Goal: Transaction & Acquisition: Purchase product/service

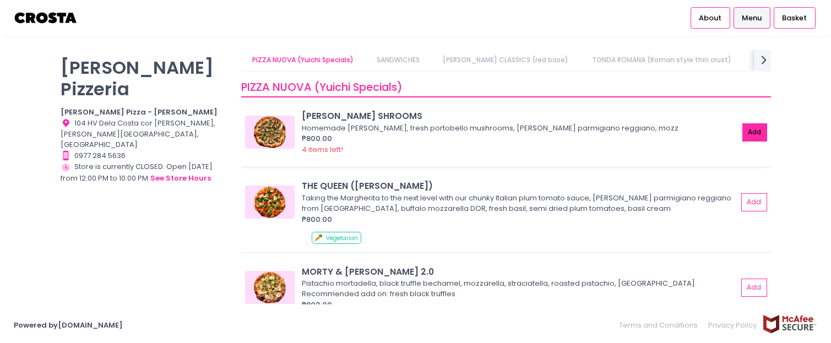
click at [748, 138] on button "Add" at bounding box center [755, 132] width 25 height 18
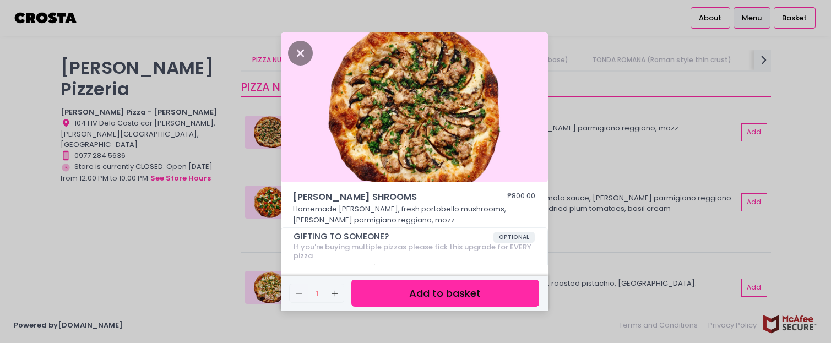
click at [482, 296] on button "Add to basket" at bounding box center [445, 293] width 187 height 27
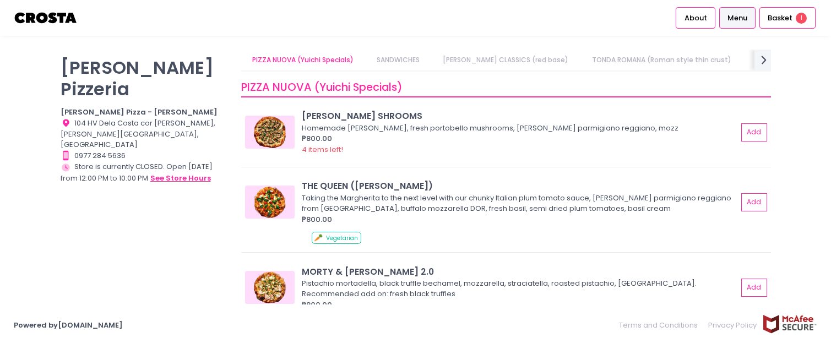
click at [188, 172] on button "see store hours" at bounding box center [181, 178] width 62 height 12
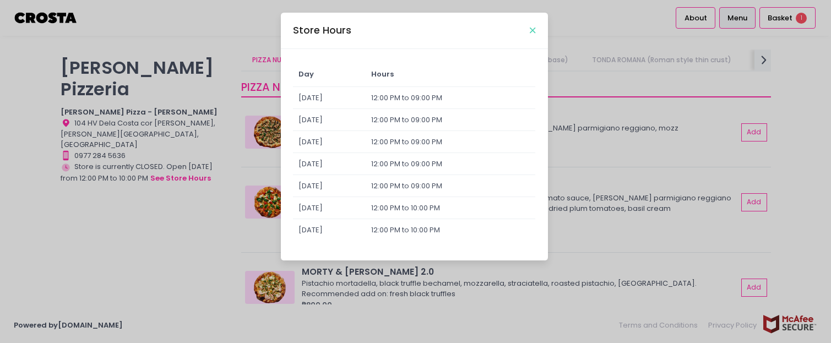
click at [533, 32] on icon "Close" at bounding box center [533, 30] width 6 height 8
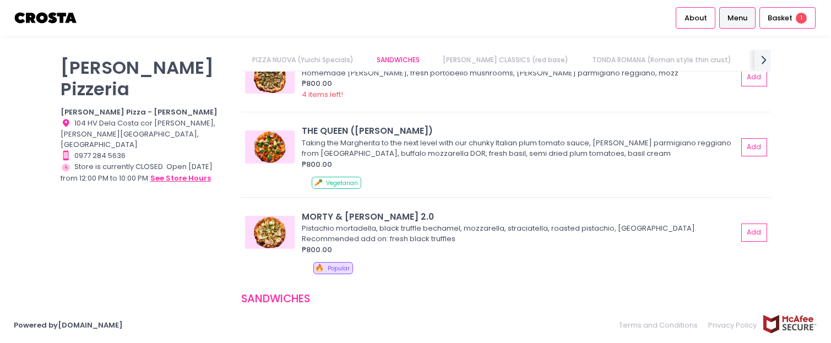
scroll to position [110, 0]
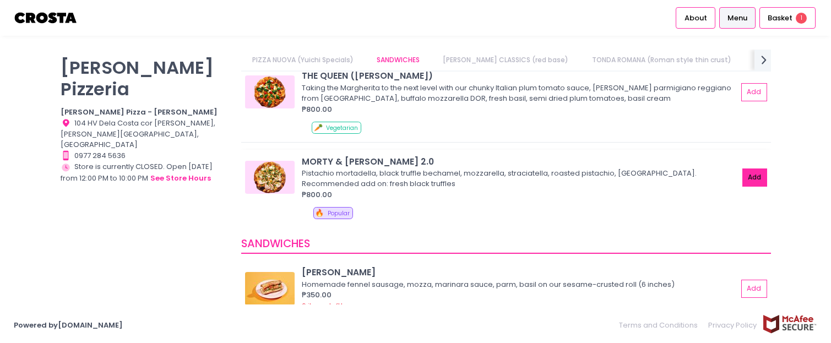
click at [747, 181] on button "Add" at bounding box center [755, 178] width 25 height 18
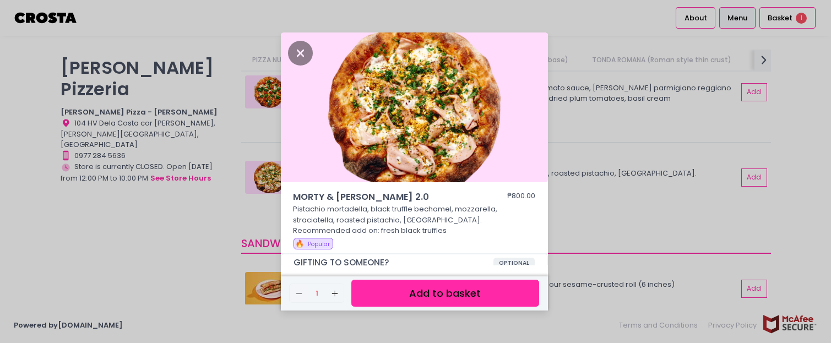
click at [433, 306] on button "Add to basket" at bounding box center [445, 293] width 187 height 27
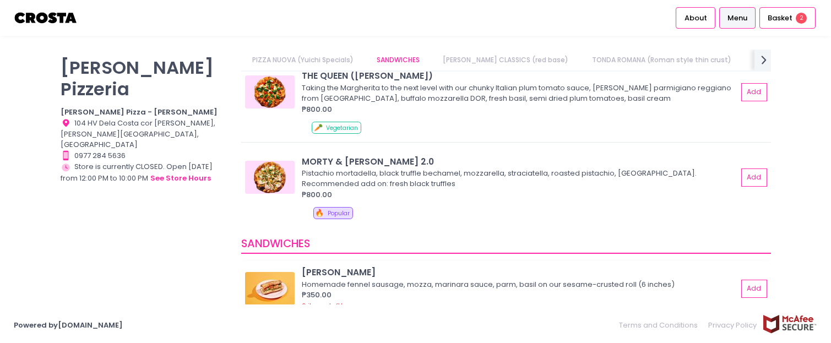
click at [450, 290] on div "₱350.00" at bounding box center [520, 295] width 436 height 11
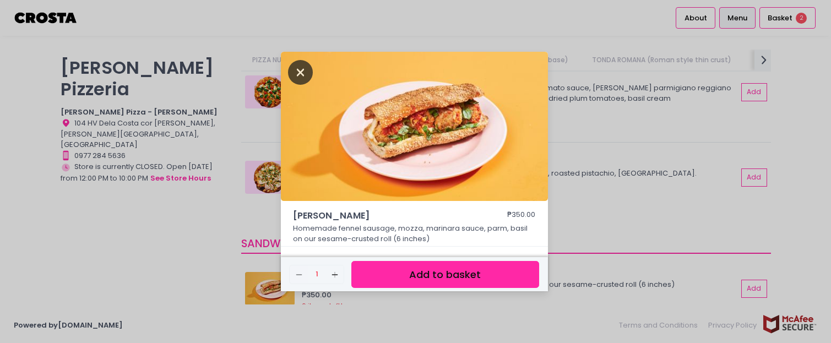
click at [311, 72] on icon "Close" at bounding box center [300, 72] width 25 height 25
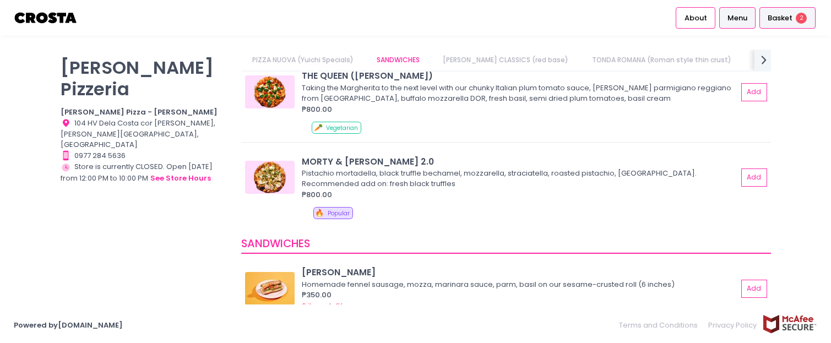
click at [769, 18] on span "Basket" at bounding box center [780, 18] width 25 height 11
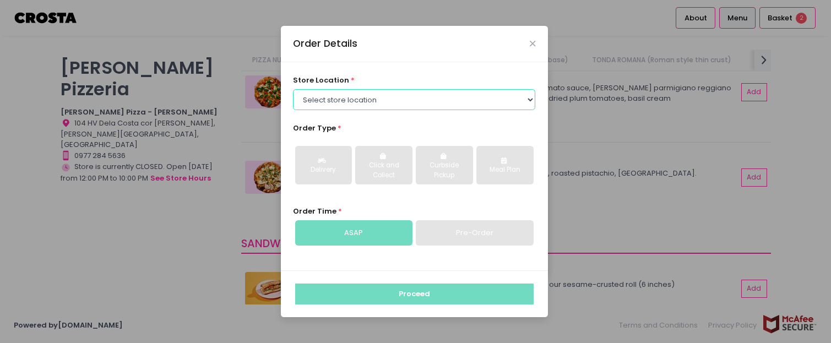
click at [356, 98] on select "Select store location [PERSON_NAME] Pizza - [PERSON_NAME] Pizza - [GEOGRAPHIC_D…" at bounding box center [414, 99] width 242 height 21
select select "5fabb2e53664a8677beaeb89"
click at [293, 89] on select "Select store location [PERSON_NAME] Pizza - [PERSON_NAME] Pizza - [GEOGRAPHIC_D…" at bounding box center [414, 99] width 242 height 21
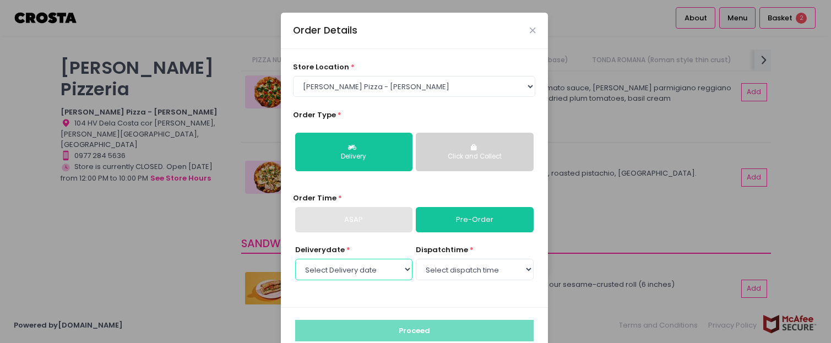
click at [391, 273] on select "Select Delivery date [DATE] [DATE] [DATE] [DATE] [DATE] [DATE]" at bounding box center [353, 269] width 117 height 21
select select "[DATE]"
click at [295, 259] on select "Select Delivery date [DATE] [DATE] [DATE] [DATE] [DATE] [DATE]" at bounding box center [353, 269] width 117 height 21
click at [453, 270] on select "Select dispatch time 12:00 PM - 12:30 PM 12:30 PM - 01:00 PM 01:00 PM - 01:30 P…" at bounding box center [474, 269] width 117 height 21
select select "12:00"
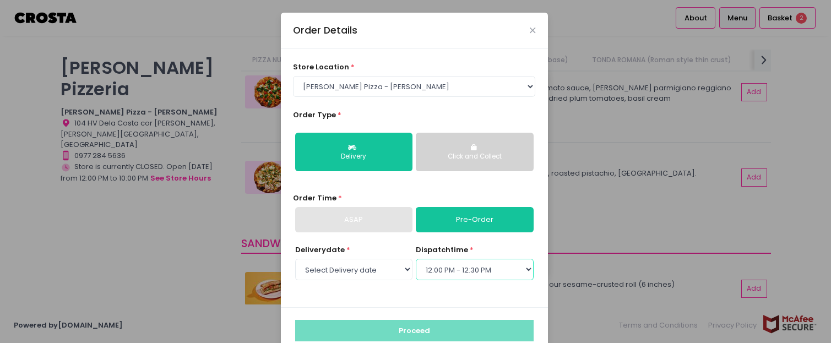
click at [416, 259] on select "Select dispatch time 12:00 PM - 12:30 PM 12:30 PM - 01:00 PM 01:00 PM - 01:30 P…" at bounding box center [474, 269] width 117 height 21
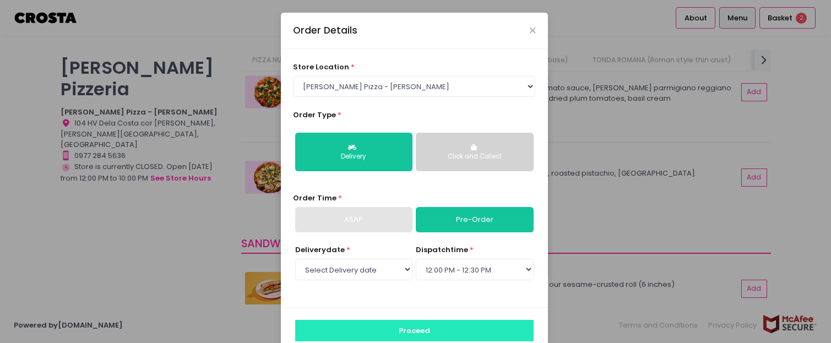
click at [465, 327] on button "Proceed" at bounding box center [414, 330] width 239 height 21
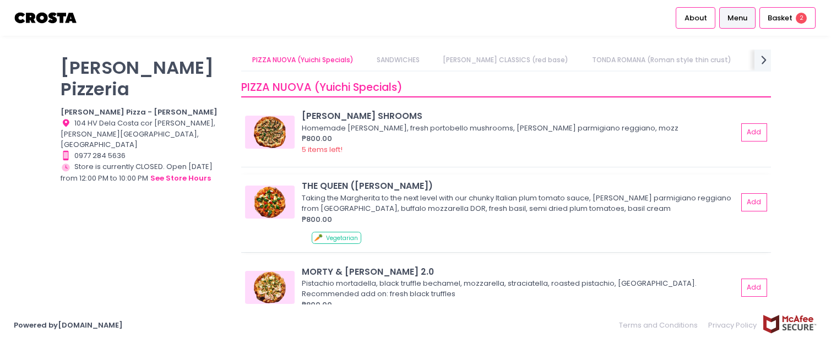
scroll to position [110, 0]
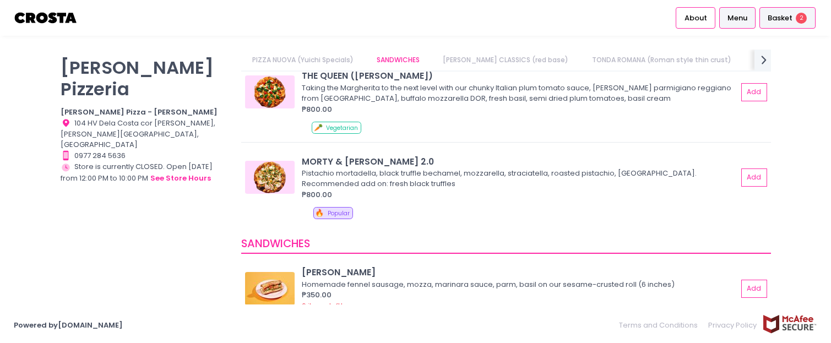
click at [785, 18] on span "Basket" at bounding box center [780, 18] width 25 height 11
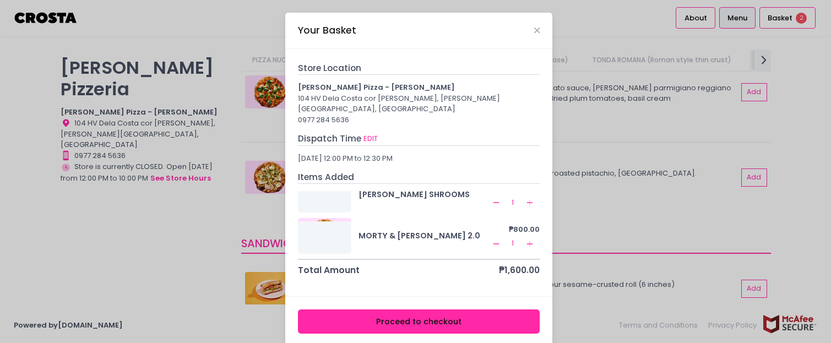
scroll to position [0, 0]
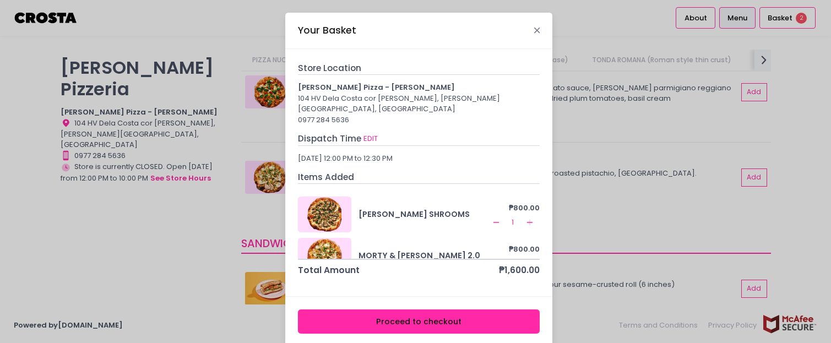
click at [534, 31] on icon "Close" at bounding box center [537, 30] width 6 height 8
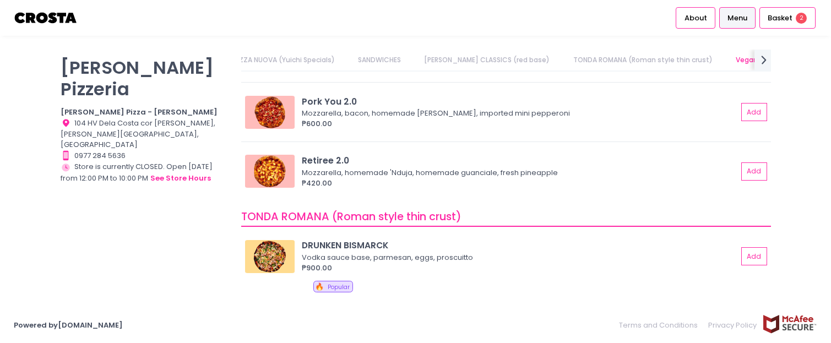
scroll to position [606, 0]
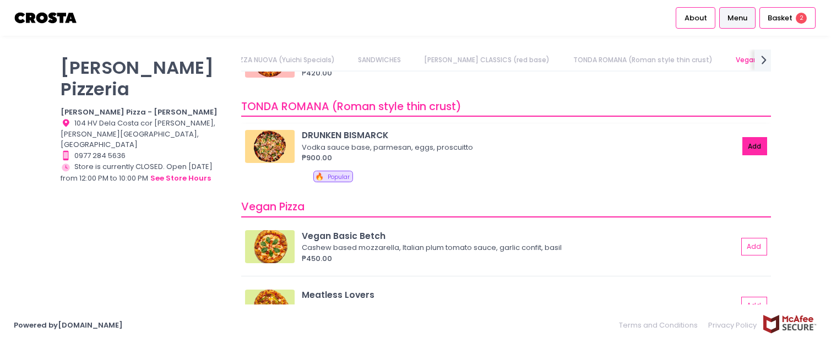
click at [743, 150] on button "Add" at bounding box center [755, 146] width 25 height 18
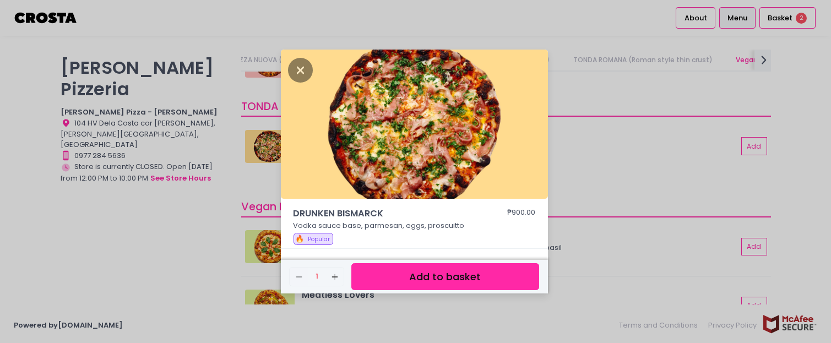
click at [458, 278] on button "Add to basket" at bounding box center [445, 276] width 187 height 27
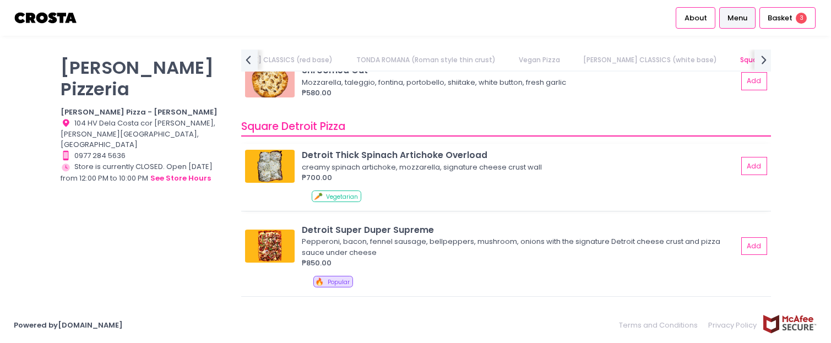
scroll to position [1267, 0]
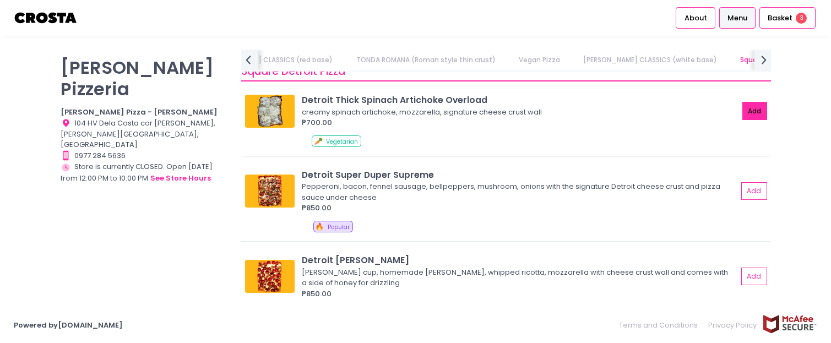
click at [743, 114] on button "Add" at bounding box center [755, 111] width 25 height 18
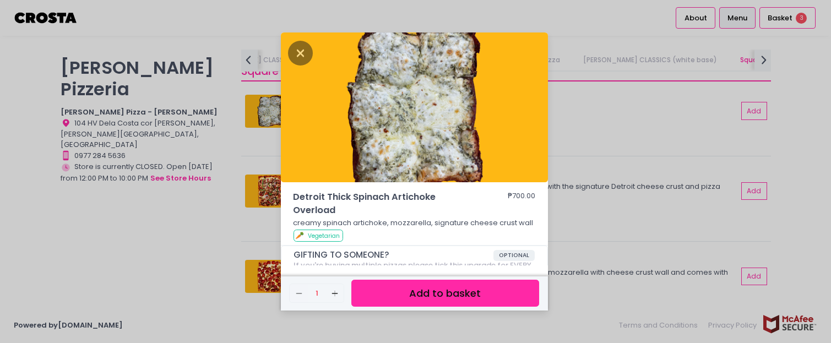
click at [467, 295] on button "Add to basket" at bounding box center [445, 293] width 187 height 27
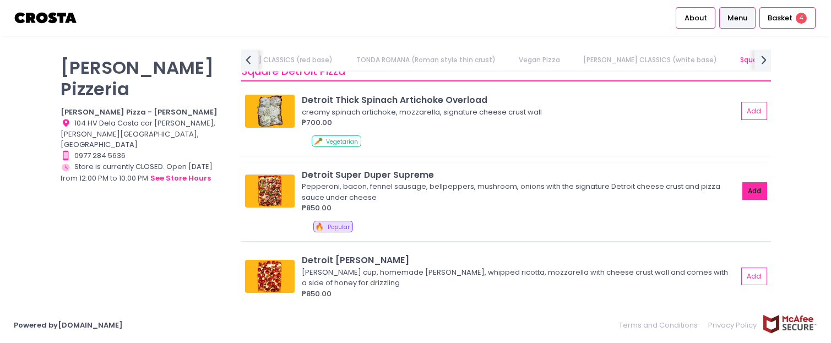
click at [743, 190] on button "Add" at bounding box center [755, 191] width 25 height 18
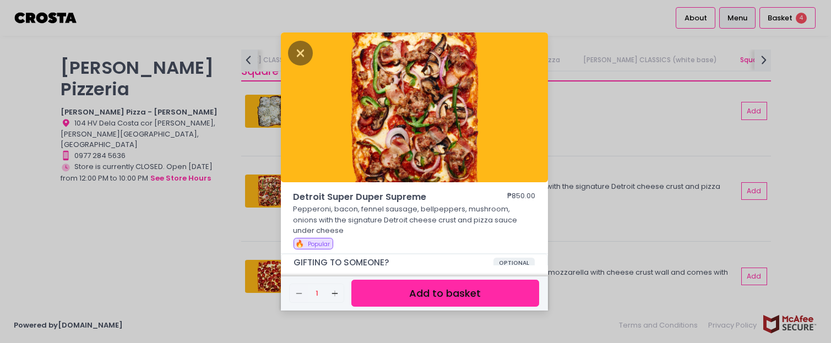
click at [455, 291] on button "Add to basket" at bounding box center [445, 293] width 187 height 27
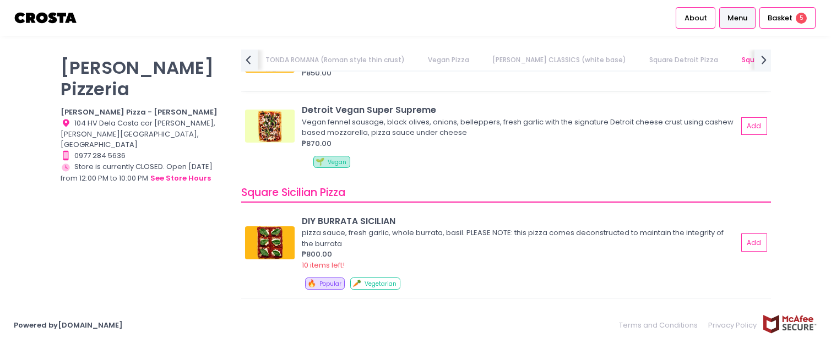
scroll to position [1543, 0]
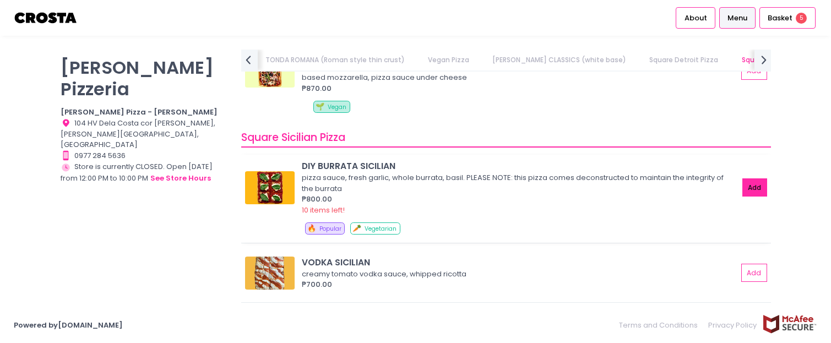
click at [743, 190] on button "Add" at bounding box center [755, 188] width 25 height 18
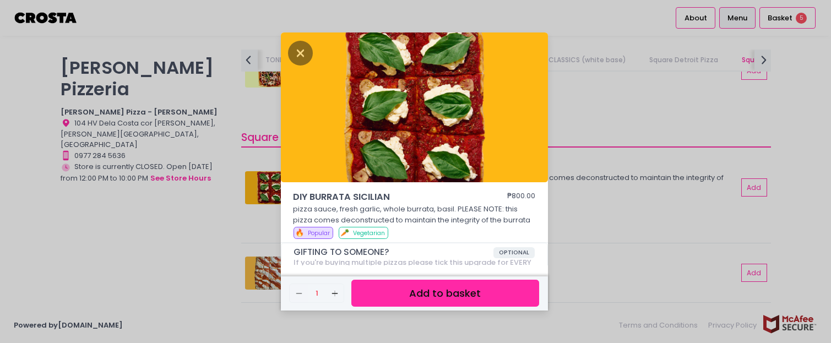
click at [457, 289] on button "Add to basket" at bounding box center [445, 293] width 187 height 27
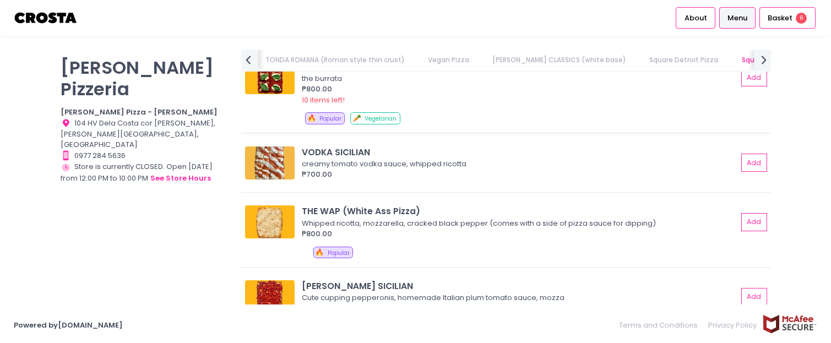
scroll to position [1708, 0]
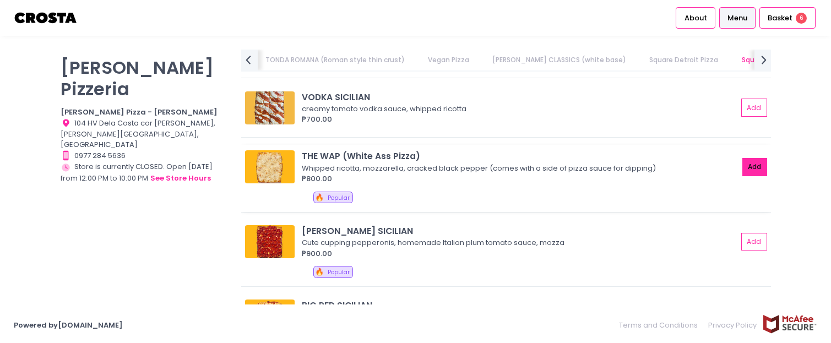
click at [743, 163] on button "Add" at bounding box center [755, 167] width 25 height 18
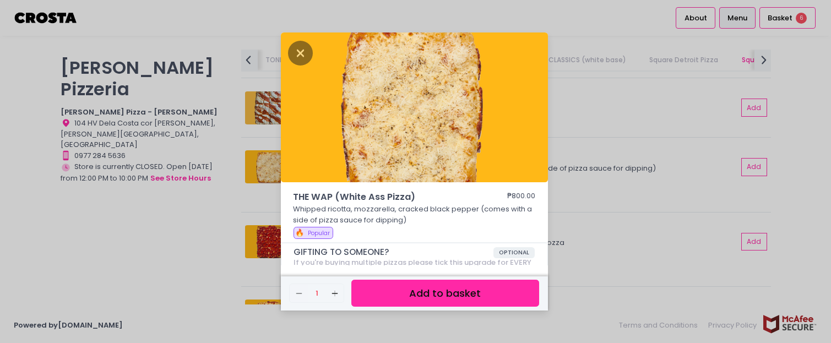
click at [477, 294] on button "Add to basket" at bounding box center [445, 293] width 187 height 27
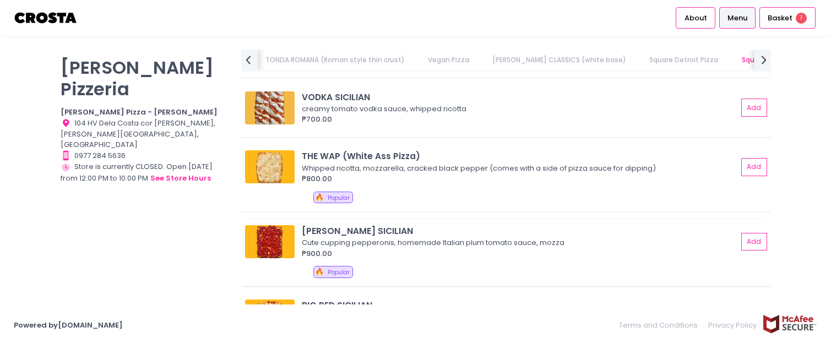
scroll to position [0, 422]
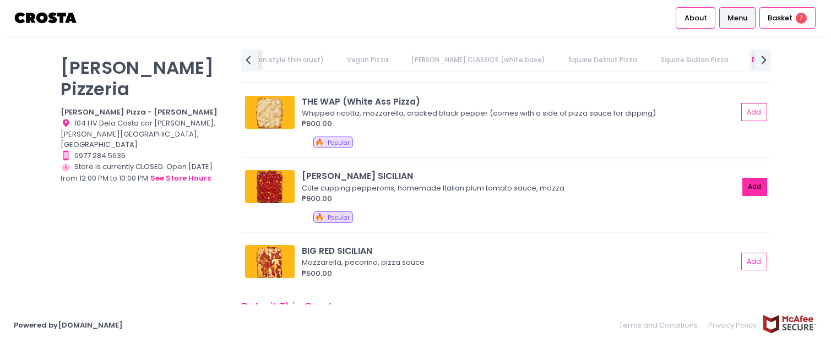
click at [743, 190] on button "Add" at bounding box center [755, 187] width 25 height 18
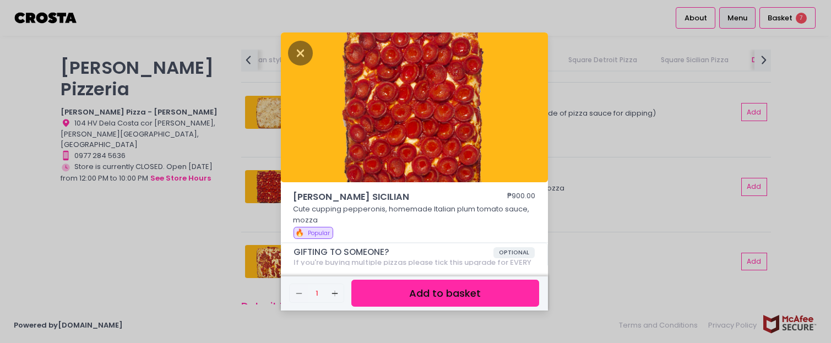
click at [446, 290] on button "Add to basket" at bounding box center [445, 293] width 187 height 27
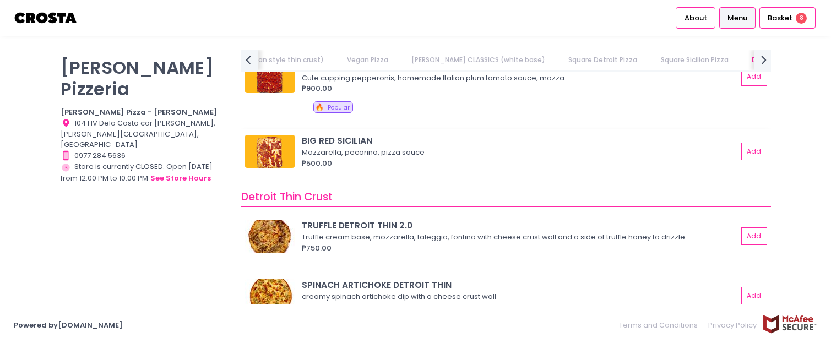
scroll to position [0, 477]
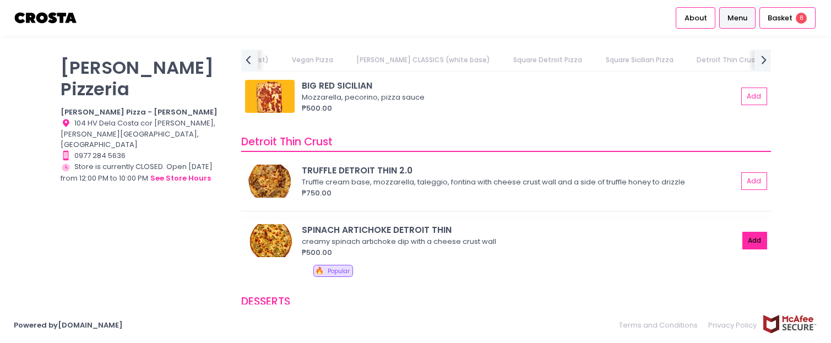
click at [743, 240] on button "Add" at bounding box center [755, 241] width 25 height 18
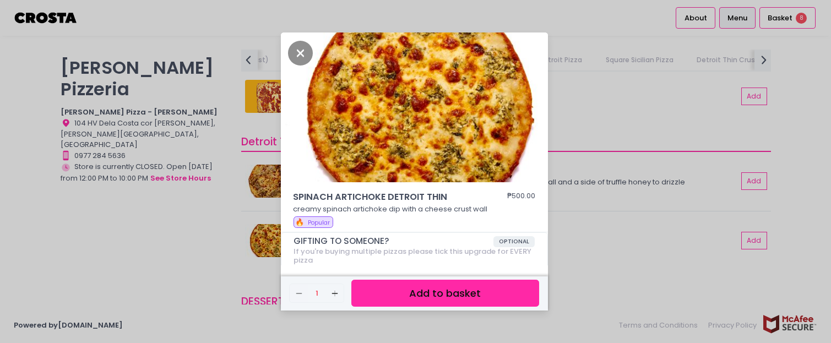
click at [451, 301] on button "Add to basket" at bounding box center [445, 293] width 187 height 27
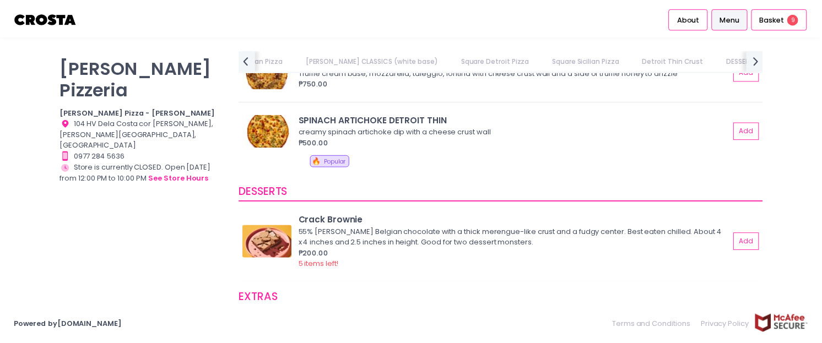
scroll to position [2094, 0]
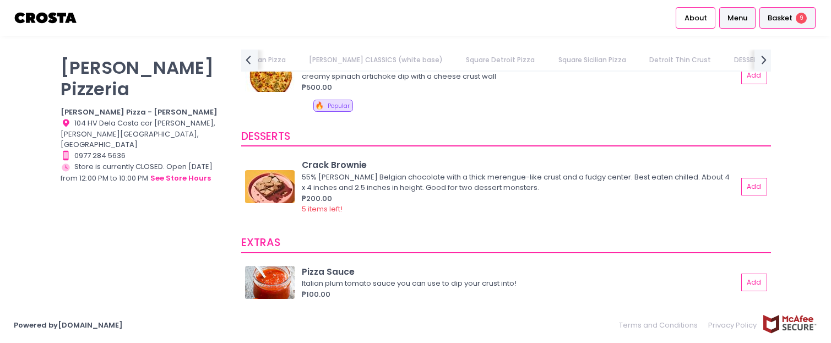
click at [774, 13] on span "Basket" at bounding box center [780, 18] width 25 height 11
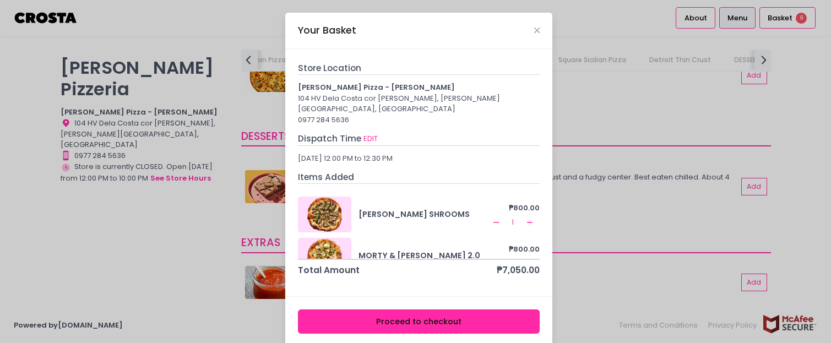
click at [445, 313] on button "Proceed to checkout" at bounding box center [419, 322] width 242 height 25
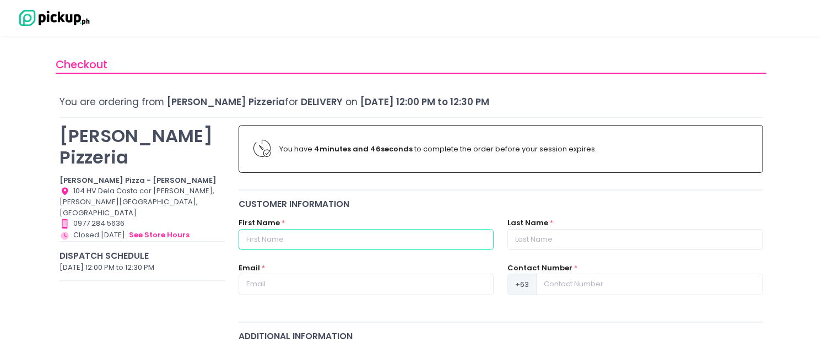
click at [280, 247] on input "text" at bounding box center [366, 239] width 255 height 21
click at [295, 233] on input "Smmon" at bounding box center [366, 239] width 255 height 21
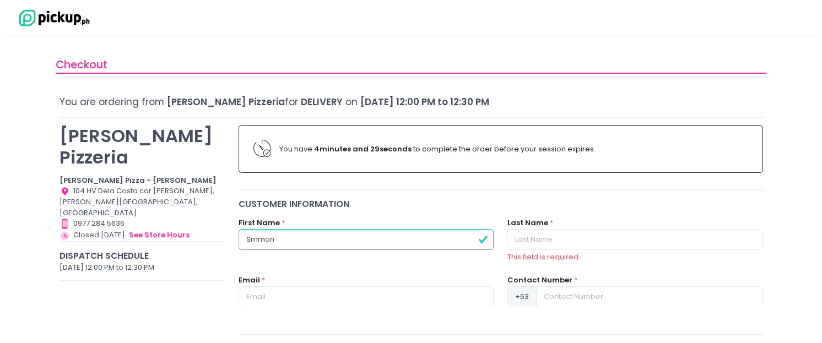
drag, startPoint x: 286, startPoint y: 239, endPoint x: 442, endPoint y: 152, distance: 178.9
click at [286, 239] on input "Smmon" at bounding box center [366, 239] width 255 height 21
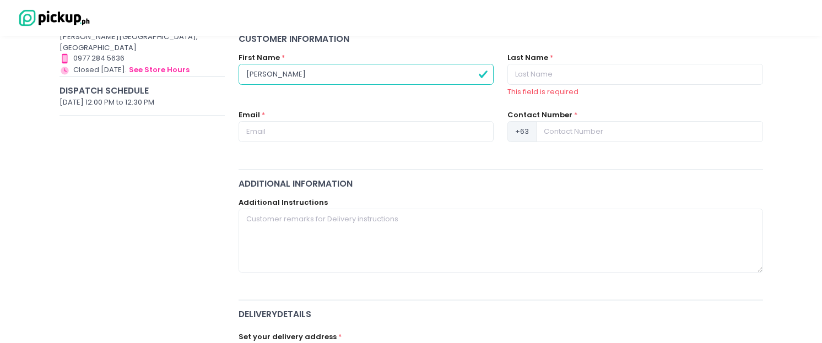
type input "[PERSON_NAME]"
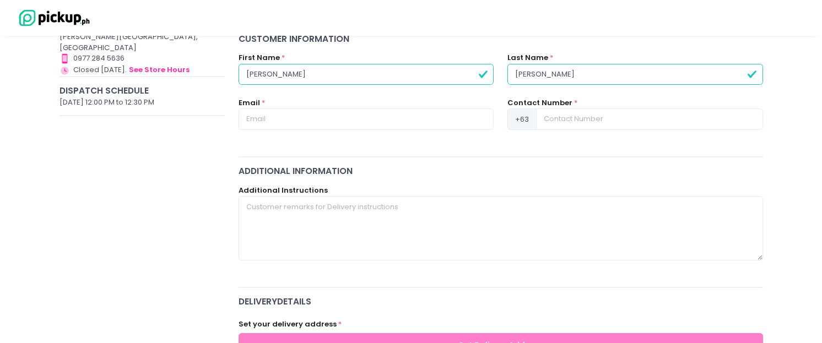
type input "[PERSON_NAME]"
click at [417, 114] on input "text" at bounding box center [366, 119] width 255 height 21
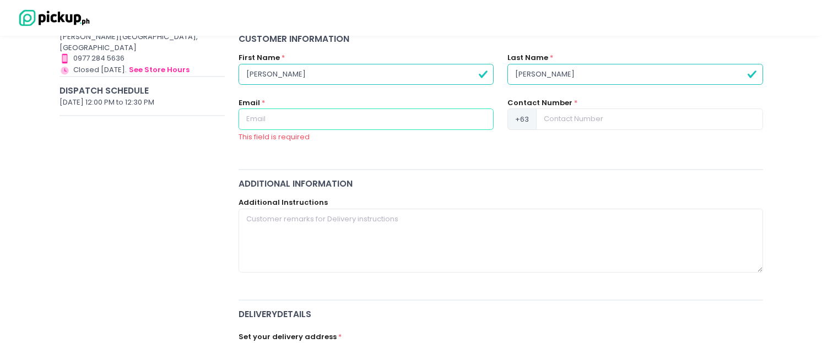
click at [278, 126] on input "text" at bounding box center [366, 119] width 255 height 21
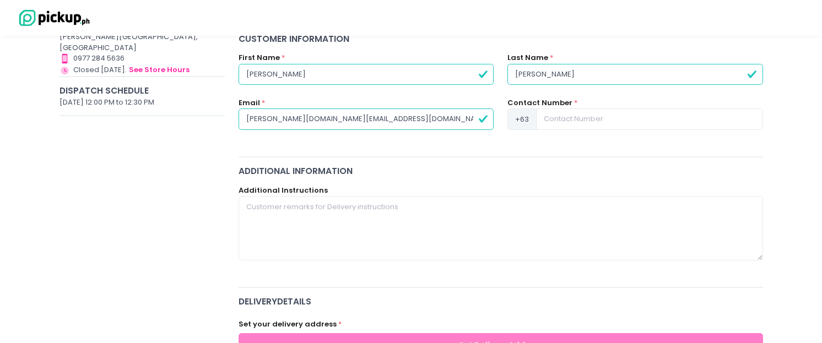
type input "[PERSON_NAME][DOMAIN_NAME][EMAIL_ADDRESS][DOMAIN_NAME]"
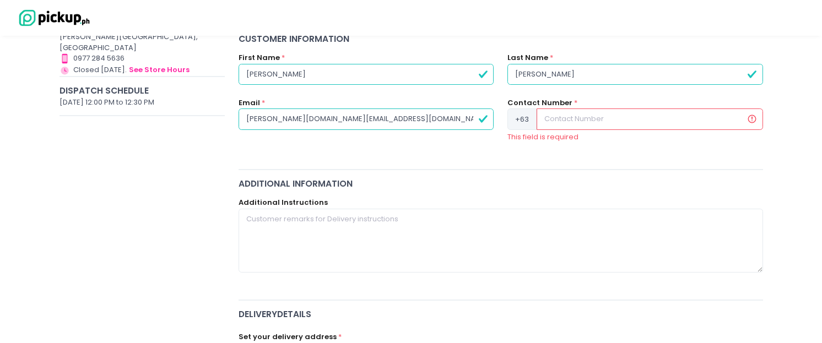
drag, startPoint x: 637, startPoint y: 129, endPoint x: 525, endPoint y: 242, distance: 159.0
click at [637, 129] on input at bounding box center [650, 119] width 226 height 21
paste input "9178999910"
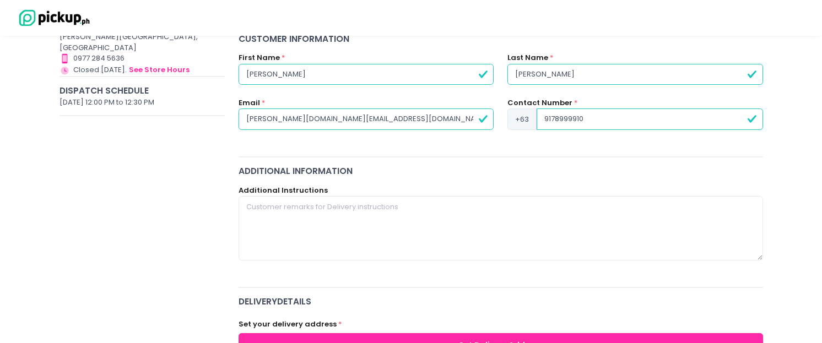
type input "9178999910"
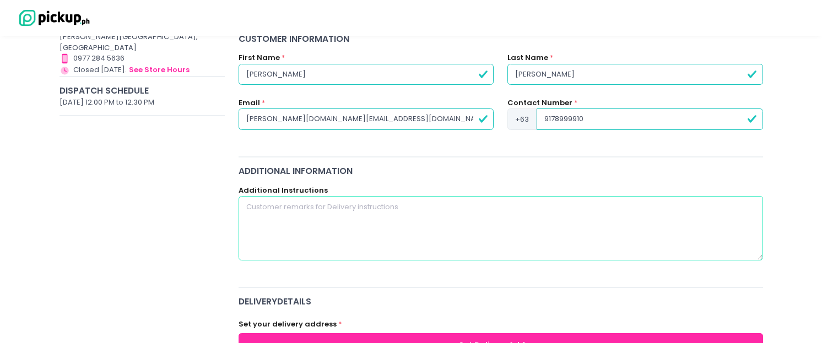
click at [525, 242] on textarea at bounding box center [501, 228] width 525 height 64
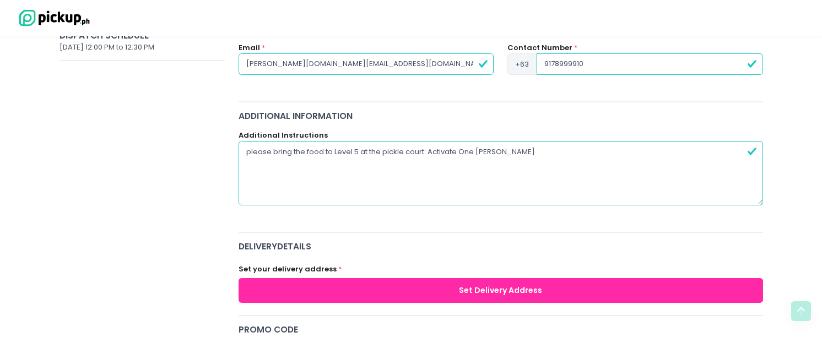
type textarea "please bring the food to Level 5 at the pickle court: Activate One [PERSON_NAME]"
click at [447, 282] on button "Set Delivery Address" at bounding box center [501, 290] width 525 height 25
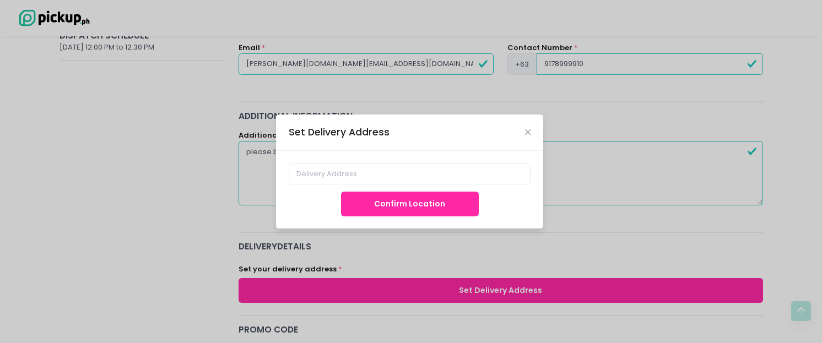
click at [447, 284] on div "Set Delivery Address Confirm Location" at bounding box center [411, 171] width 822 height 343
click at [414, 183] on input at bounding box center [410, 174] width 242 height 21
paste input "[STREET_ADDRESS][PERSON_NAME][PERSON_NAME]"
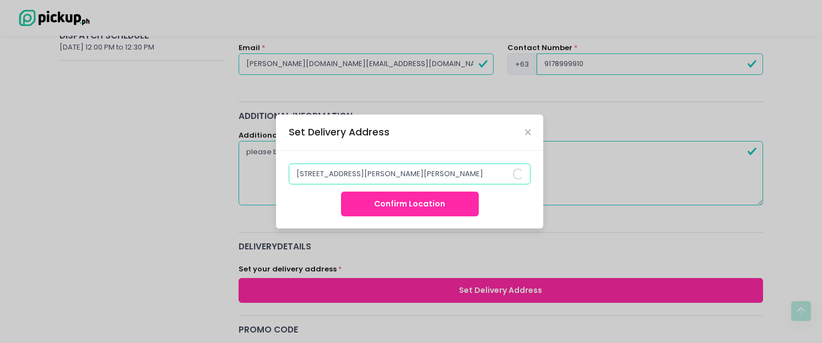
scroll to position [0, 14]
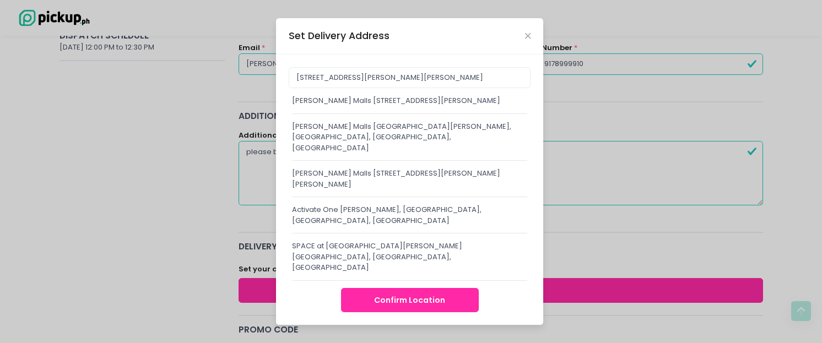
click at [414, 106] on div "[PERSON_NAME] Malls [STREET_ADDRESS][PERSON_NAME]" at bounding box center [409, 100] width 235 height 11
type input "[PERSON_NAME] Malls [STREET_ADDRESS][PERSON_NAME]"
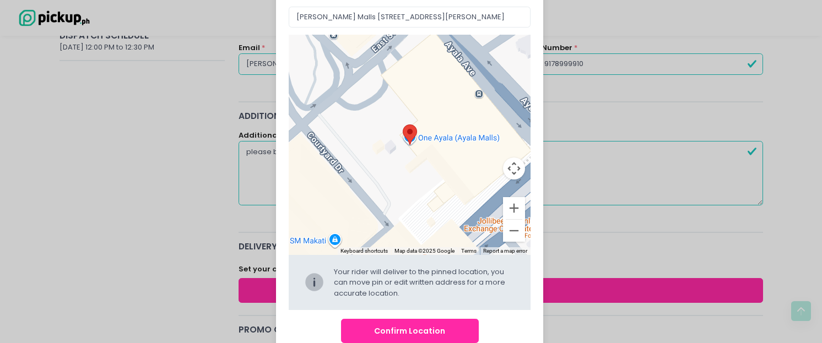
scroll to position [80, 0]
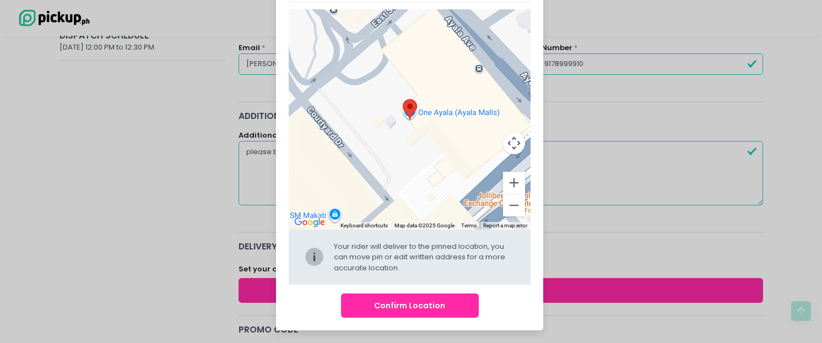
click at [433, 301] on button "Confirm Location" at bounding box center [410, 306] width 138 height 25
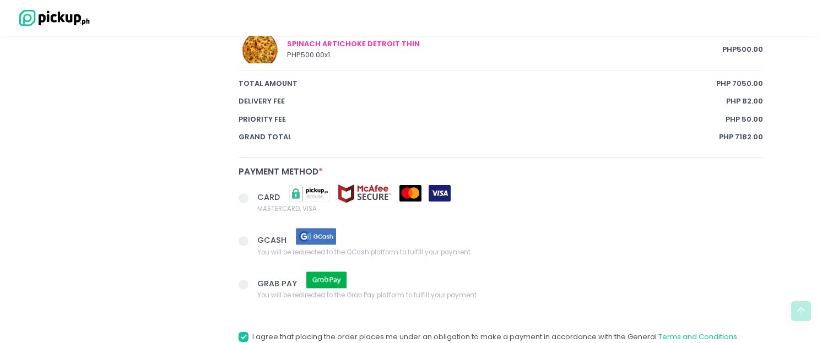
scroll to position [1047, 0]
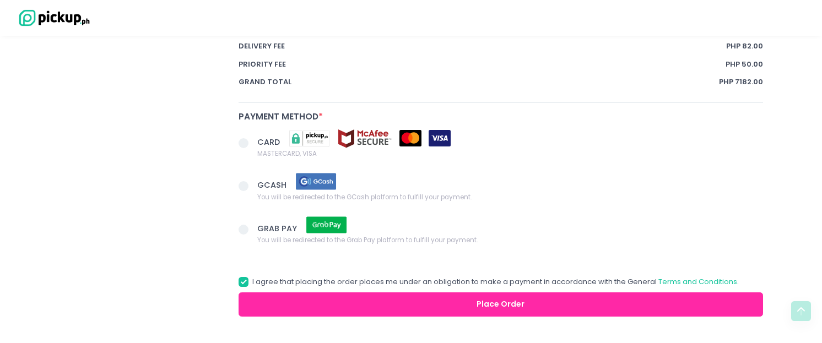
drag, startPoint x: 244, startPoint y: 141, endPoint x: 369, endPoint y: 159, distance: 126.9
click at [244, 141] on span at bounding box center [244, 143] width 10 height 10
click at [252, 141] on input "CARD MASTERCARD, VISA" at bounding box center [255, 141] width 7 height 7
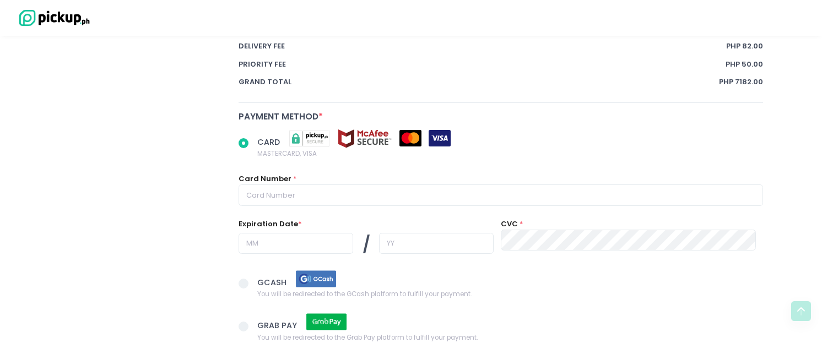
scroll to position [1102, 0]
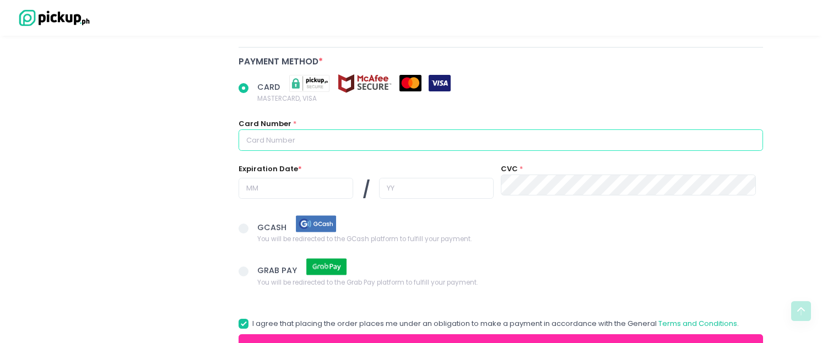
click at [330, 146] on input "text" at bounding box center [501, 139] width 525 height 21
radio input "true"
type input "5"
radio input "true"
type input "55"
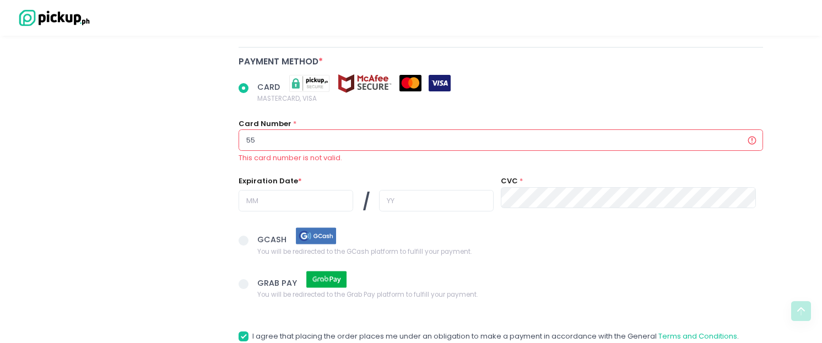
radio input "true"
type input "555"
radio input "true"
type input "5556"
radio input "true"
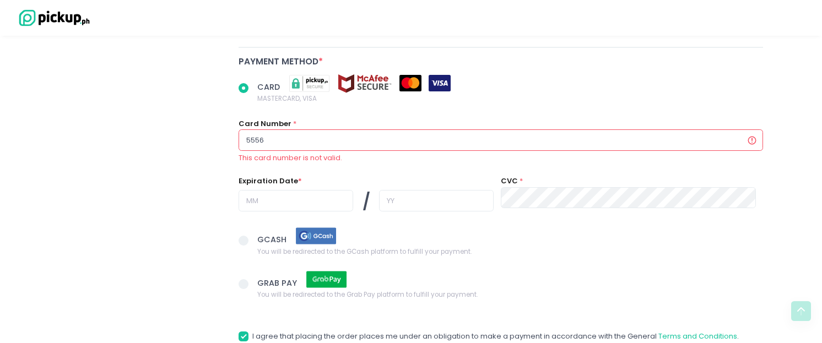
type input "55569"
radio input "true"
type input "555691"
radio input "true"
type input "5556910"
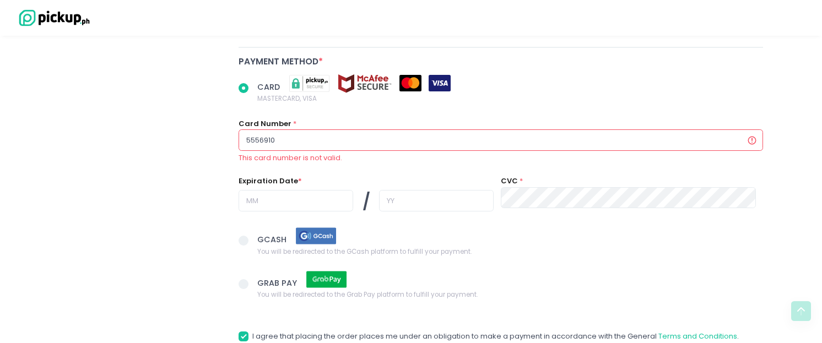
radio input "true"
type input "55569100"
radio input "true"
type input "555691002"
radio input "true"
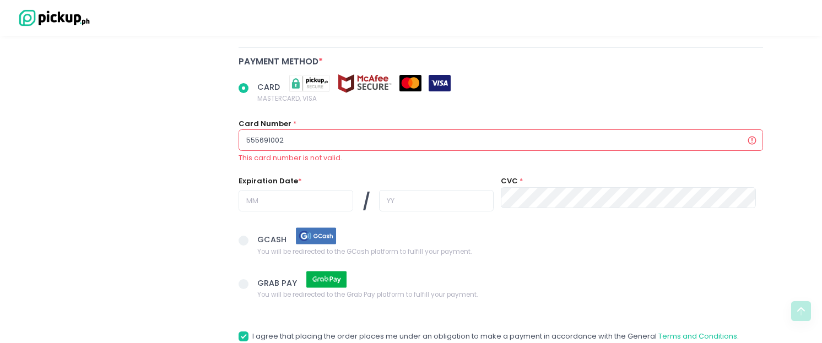
type input "5556910021"
radio input "true"
type input "55569100211"
radio input "true"
type input "555691002118"
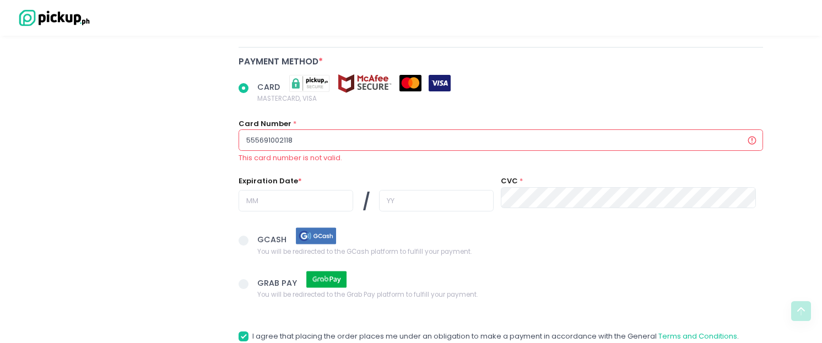
radio input "true"
type input "5556910021181"
radio input "true"
type input "55569100211818"
radio input "true"
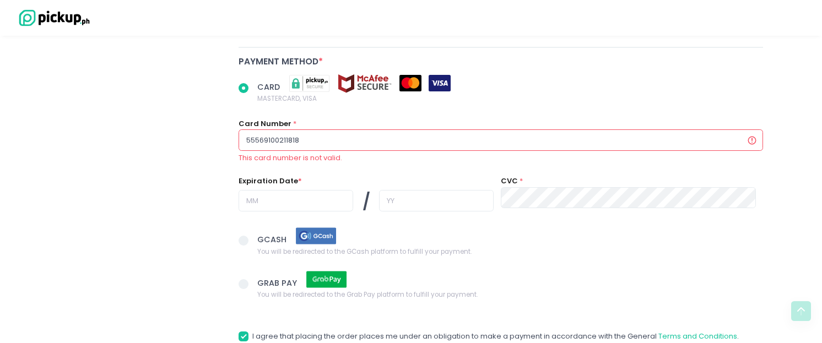
type input "555691002118182"
radio input "true"
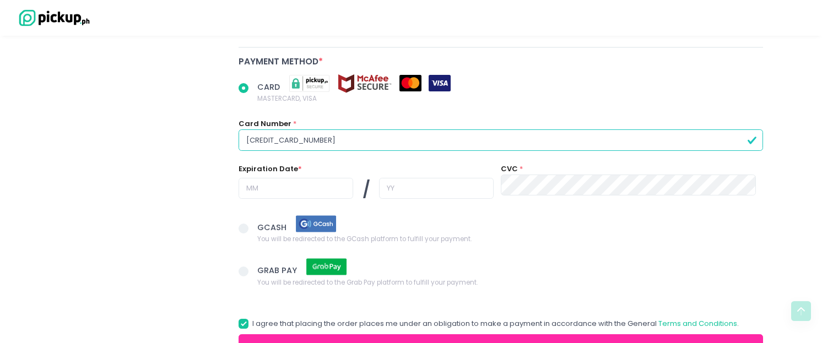
type input "[CREDIT_CARD_NUMBER]"
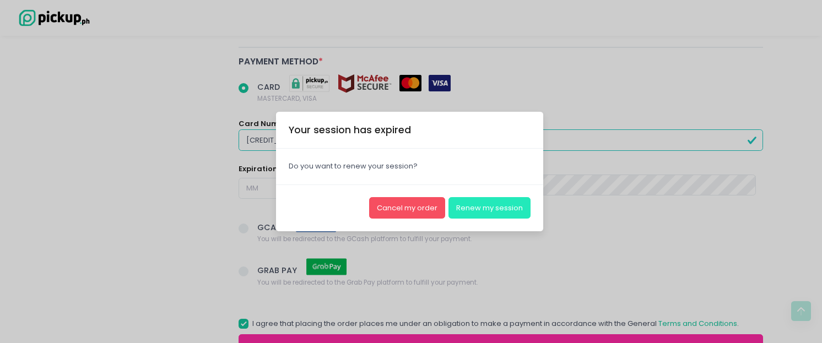
click at [480, 207] on button "Renew my session" at bounding box center [490, 207] width 82 height 21
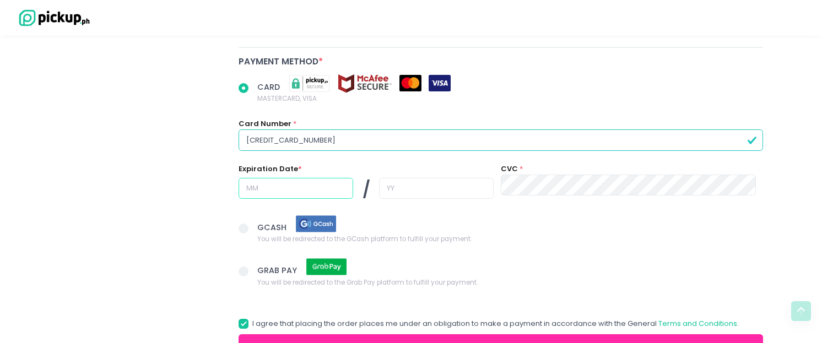
click at [312, 182] on input "text" at bounding box center [296, 188] width 115 height 21
drag, startPoint x: 263, startPoint y: 139, endPoint x: 282, endPoint y: 143, distance: 18.6
click at [282, 143] on input "[CREDIT_CARD_NUMBER]" at bounding box center [501, 139] width 525 height 21
click at [305, 181] on input "text" at bounding box center [296, 188] width 115 height 21
radio input "true"
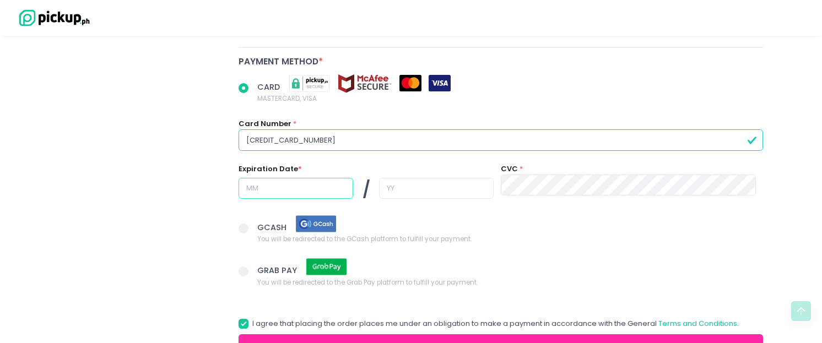
type input "0"
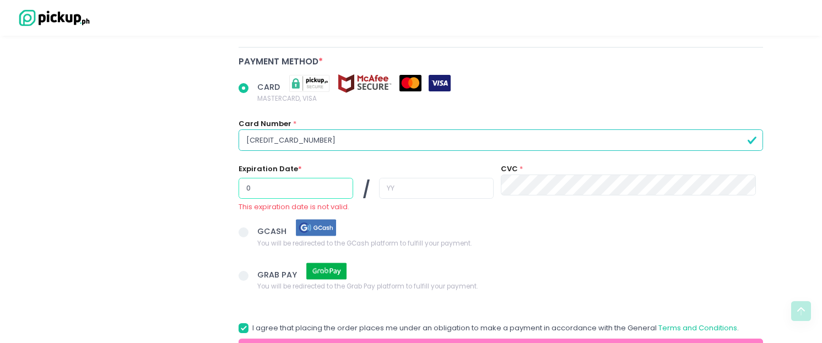
radio input "true"
type input "06"
click at [412, 185] on input "text" at bounding box center [436, 188] width 115 height 21
radio input "true"
type input "2"
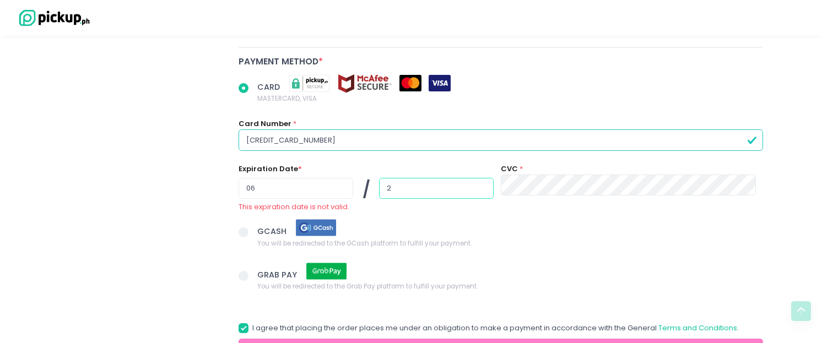
radio input "true"
type input "28"
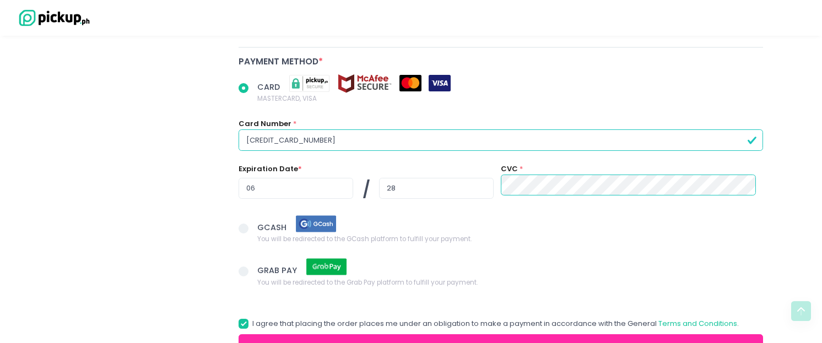
scroll to position [1182, 0]
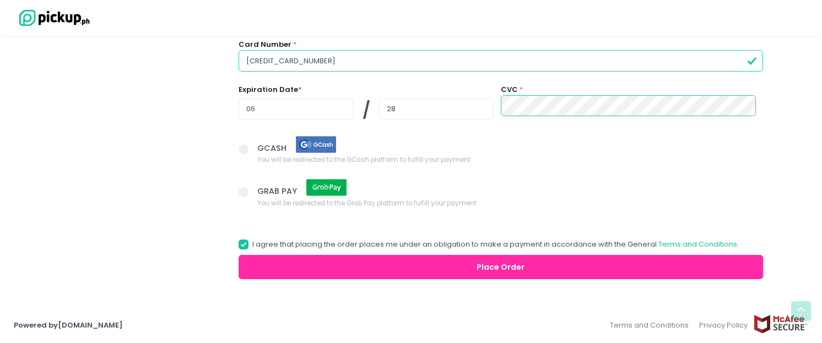
click at [451, 258] on button "Place Order" at bounding box center [501, 267] width 525 height 25
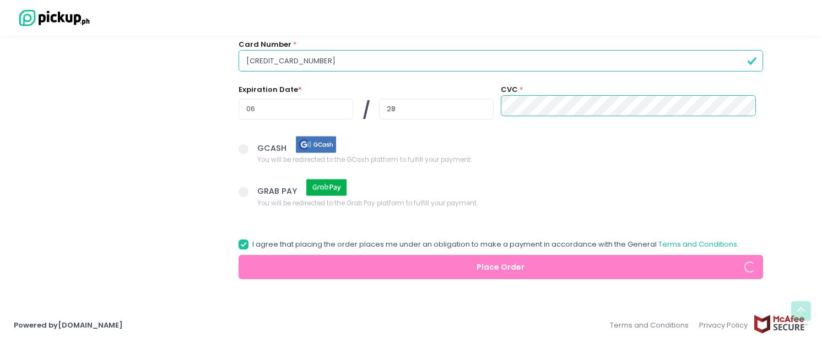
radio input "true"
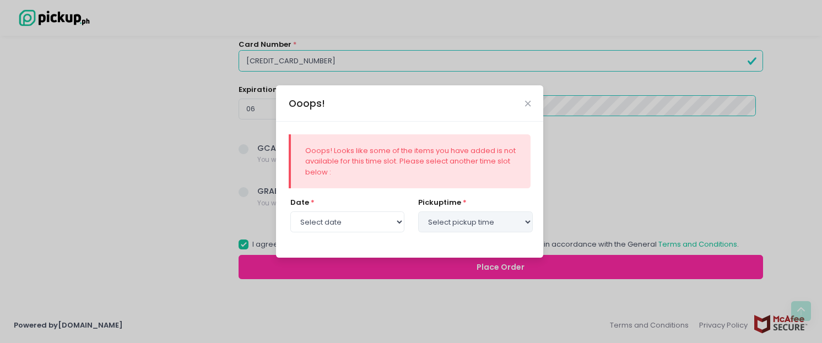
select select "[DATE]"
select select "12:00"
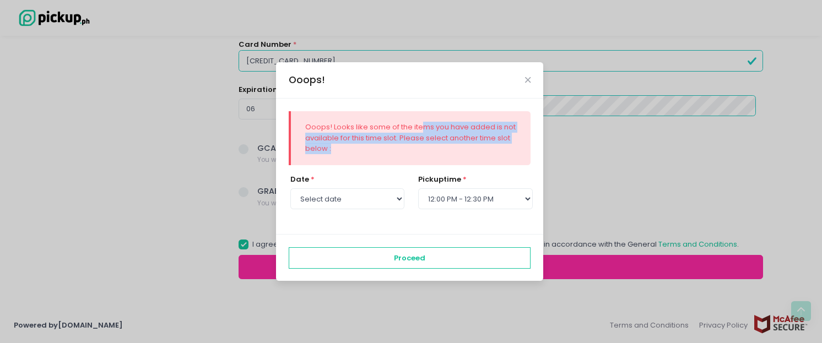
drag, startPoint x: 419, startPoint y: 129, endPoint x: 441, endPoint y: 154, distance: 32.4
click at [441, 154] on div "Ooops! Looks like some of the items you have added is not available for this ti…" at bounding box center [411, 138] width 212 height 33
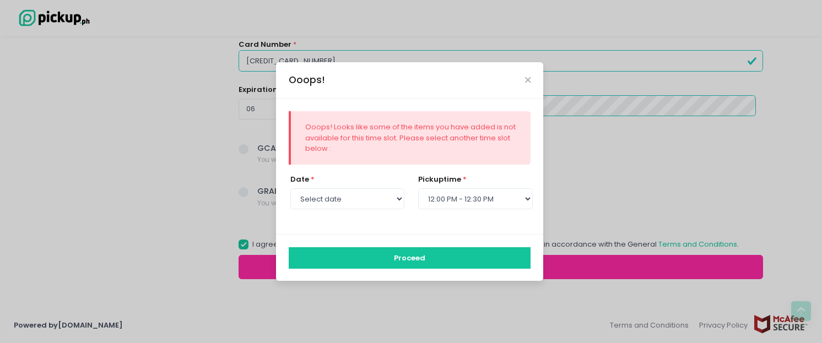
drag, startPoint x: 453, startPoint y: 255, endPoint x: 474, endPoint y: 246, distance: 23.4
click at [453, 255] on button "Proceed" at bounding box center [410, 257] width 242 height 21
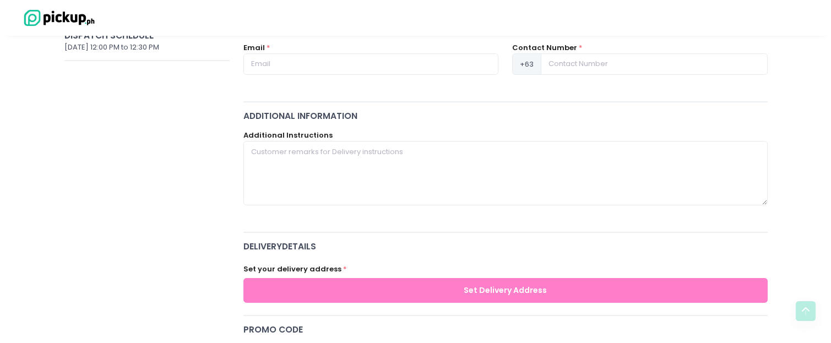
scroll to position [0, 0]
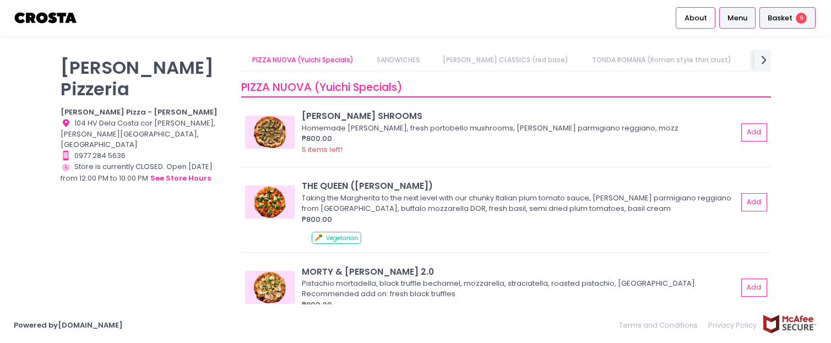
click at [777, 18] on span "Basket" at bounding box center [780, 18] width 25 height 11
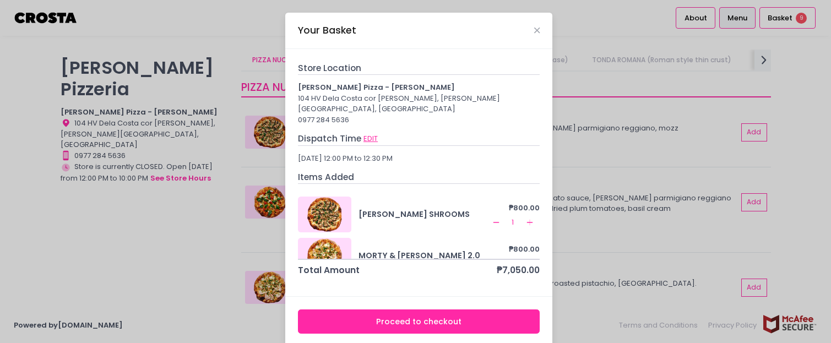
click at [363, 133] on button "EDIT" at bounding box center [370, 139] width 15 height 12
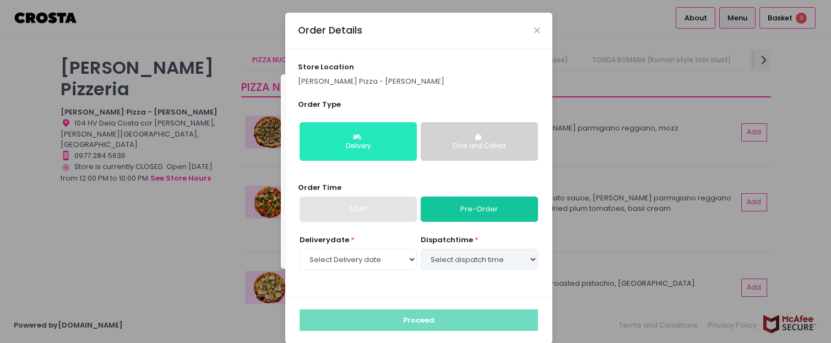
select select "[DATE]"
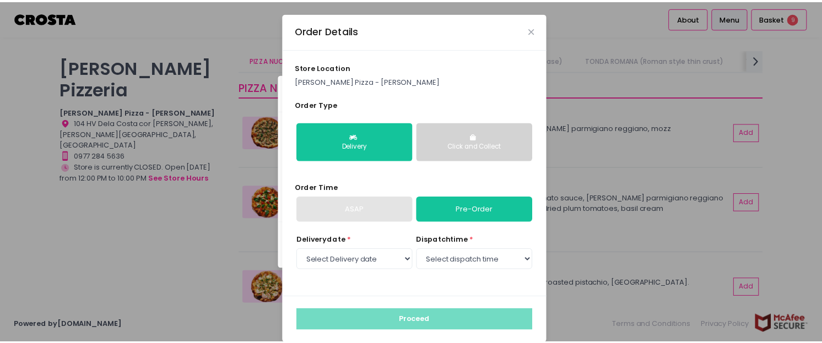
scroll to position [13, 0]
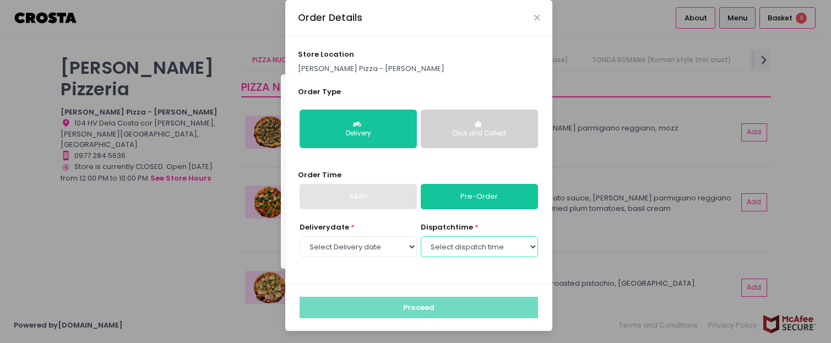
click at [445, 237] on select "Select dispatch time 12:00 PM - 12:30 PM 12:30 PM - 01:00 PM 01:00 PM - 01:30 P…" at bounding box center [479, 246] width 117 height 21
click at [451, 252] on select "Select dispatch time 12:00 PM - 12:30 PM 12:30 PM - 01:00 PM 01:00 PM - 01:30 P…" at bounding box center [479, 246] width 117 height 21
select select "13:00"
click at [421, 236] on select "Select dispatch time 12:00 PM - 12:30 PM 12:30 PM - 01:00 PM 01:00 PM - 01:30 P…" at bounding box center [479, 246] width 117 height 21
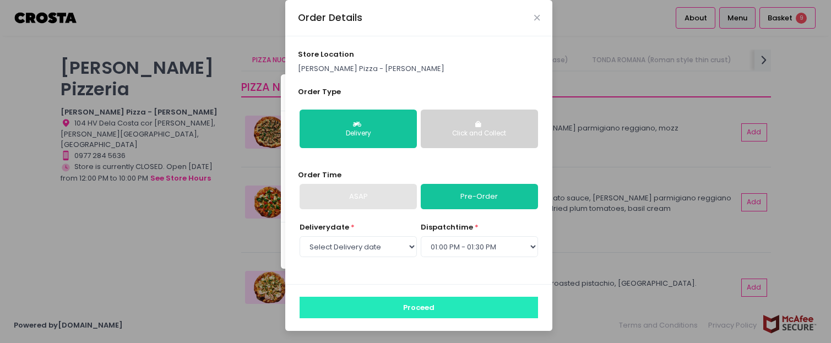
click at [470, 310] on button "Proceed" at bounding box center [419, 307] width 239 height 21
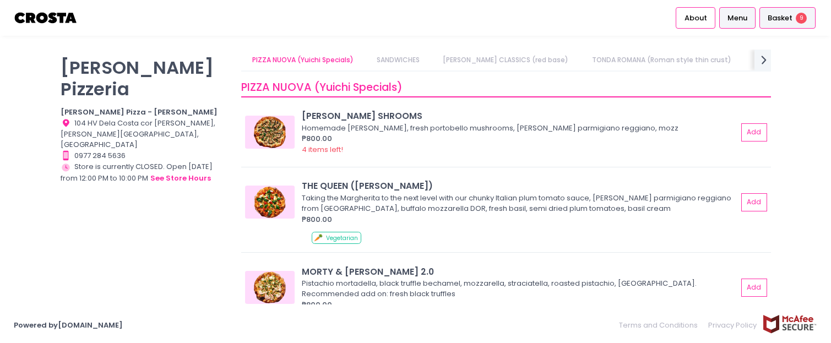
click at [802, 22] on span "9" at bounding box center [801, 18] width 11 height 11
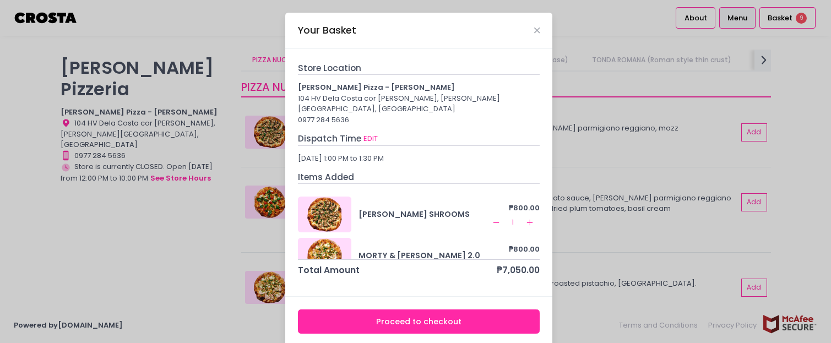
click at [445, 311] on button "Proceed to checkout" at bounding box center [419, 322] width 242 height 25
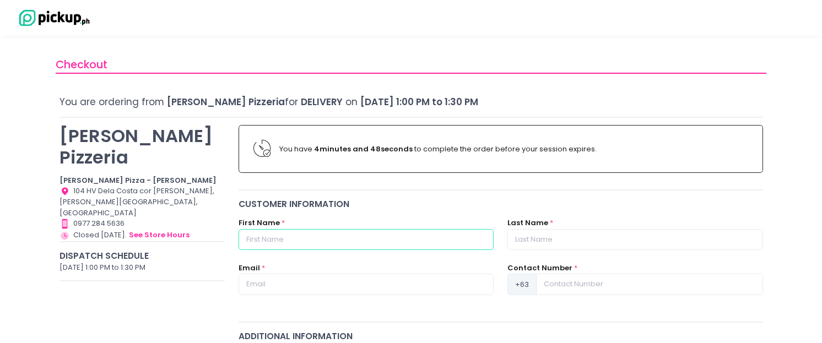
drag, startPoint x: 268, startPoint y: 240, endPoint x: 477, endPoint y: 166, distance: 222.0
click at [268, 240] on input "text" at bounding box center [366, 239] width 255 height 21
type input "[PERSON_NAME]"
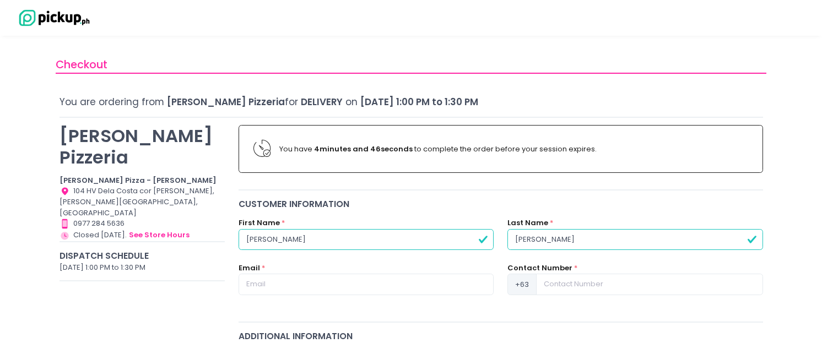
type input "[PERSON_NAME]"
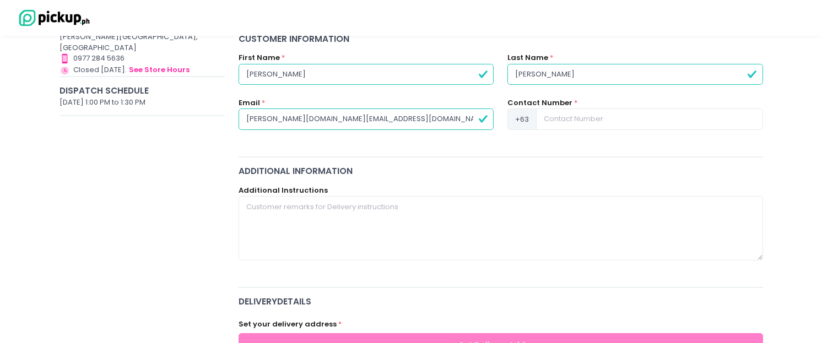
type input "[PERSON_NAME][DOMAIN_NAME][EMAIL_ADDRESS][DOMAIN_NAME]"
paste input "whats this"
type input "whats this"
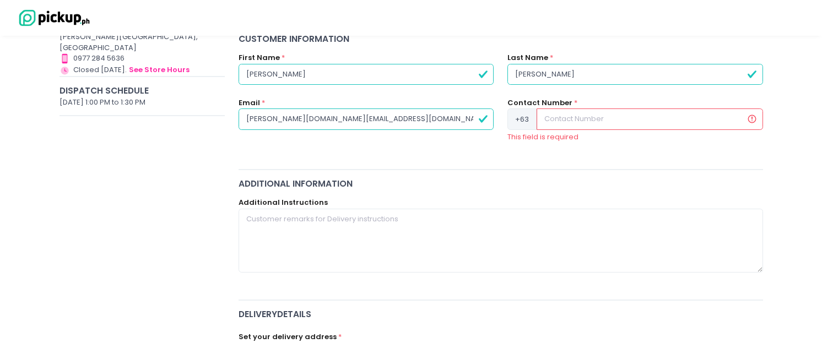
drag, startPoint x: 556, startPoint y: 115, endPoint x: 327, endPoint y: 235, distance: 259.0
click at [556, 115] on input at bounding box center [650, 119] width 226 height 21
paste input "9178999910"
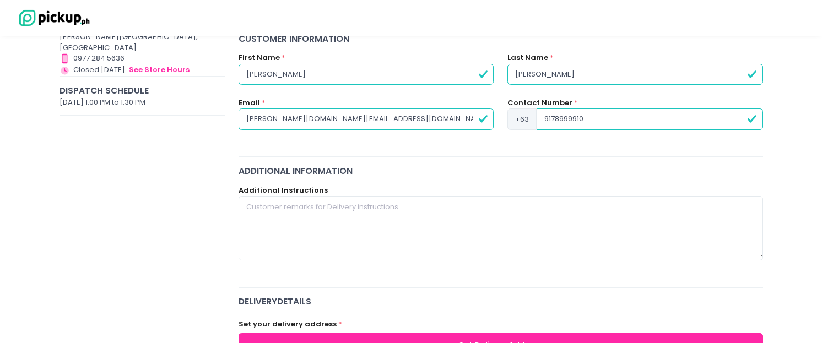
type input "9178999910"
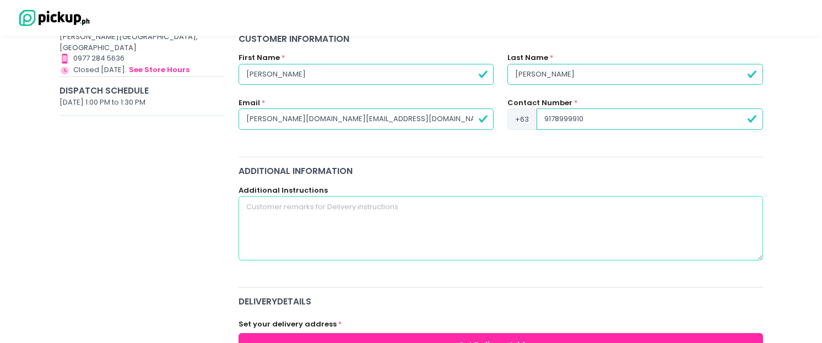
click at [327, 235] on textarea at bounding box center [501, 228] width 525 height 64
click at [425, 215] on textarea "please deliver to level 5 of [PERSON_NAME]" at bounding box center [501, 228] width 525 height 64
paste textarea "Activate One [PERSON_NAME]"
type textarea "please deliver to level 5 of Activate One [PERSON_NAME] (pickle ball court)."
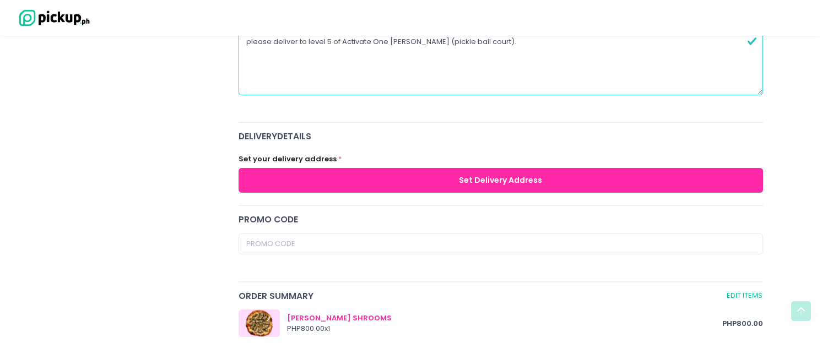
click at [514, 175] on button "Set Delivery Address" at bounding box center [501, 180] width 525 height 25
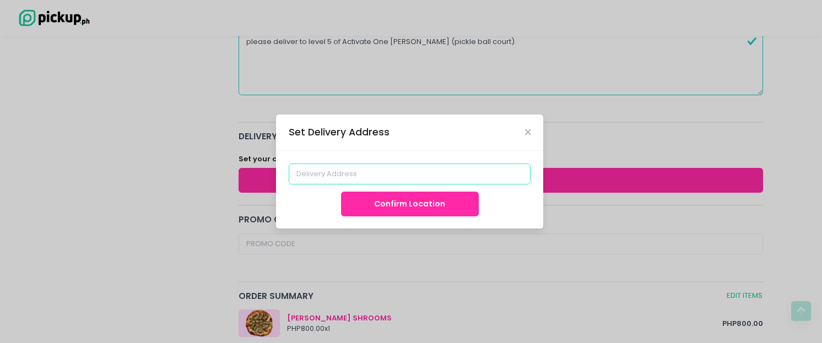
click at [447, 179] on input at bounding box center [410, 174] width 242 height 21
paste input "[STREET_ADDRESS][PERSON_NAME][PERSON_NAME]"
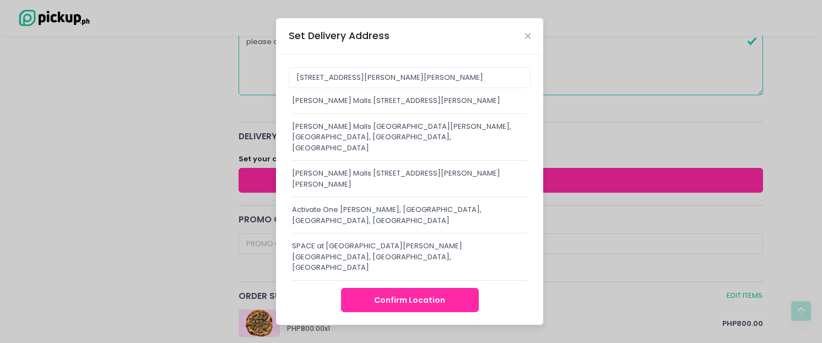
scroll to position [0, 0]
type input "[PERSON_NAME] Malls [STREET_ADDRESS][PERSON_NAME][PERSON_NAME]"
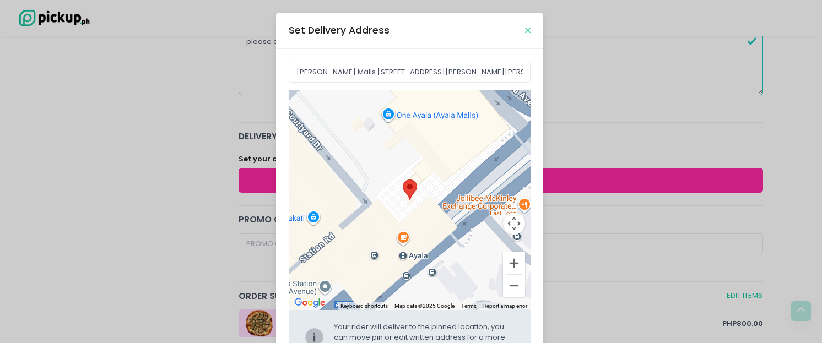
click at [525, 33] on icon "Close" at bounding box center [528, 30] width 6 height 8
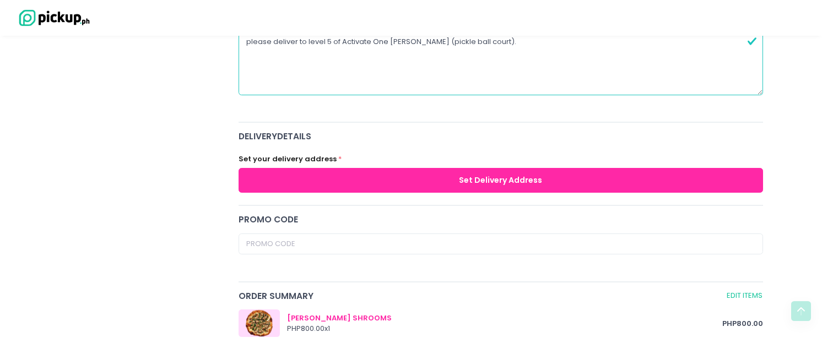
click at [431, 177] on button "Set Delivery Address" at bounding box center [501, 180] width 525 height 25
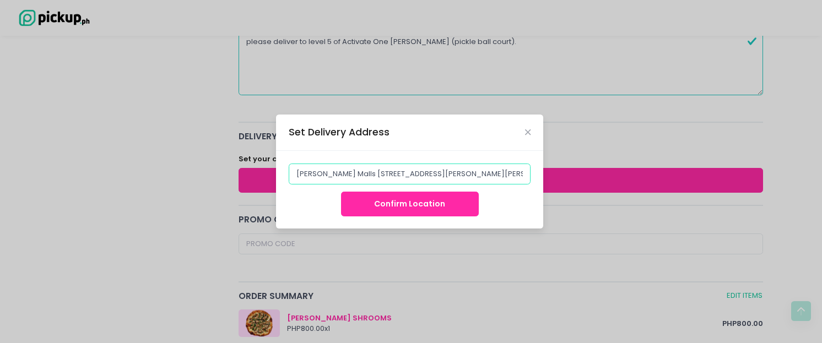
click at [392, 175] on input "[PERSON_NAME] Malls [STREET_ADDRESS][PERSON_NAME][PERSON_NAME]" at bounding box center [410, 174] width 242 height 21
paste input "Level 5, [PERSON_NAME] Malls One [PERSON_NAME]"
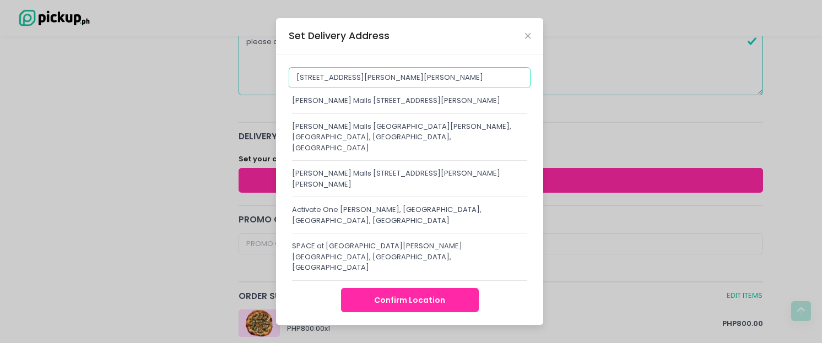
click at [394, 88] on input "[STREET_ADDRESS][PERSON_NAME][PERSON_NAME]" at bounding box center [410, 77] width 242 height 21
click at [385, 110] on div "Level 5, [PERSON_NAME][GEOGRAPHIC_DATA][PERSON_NAME], [GEOGRAPHIC_DATA], [GEOGR…" at bounding box center [410, 174] width 242 height 214
click at [419, 106] on div "[PERSON_NAME] Malls [STREET_ADDRESS][PERSON_NAME]" at bounding box center [409, 100] width 235 height 11
type input "[PERSON_NAME] Malls [STREET_ADDRESS][PERSON_NAME]"
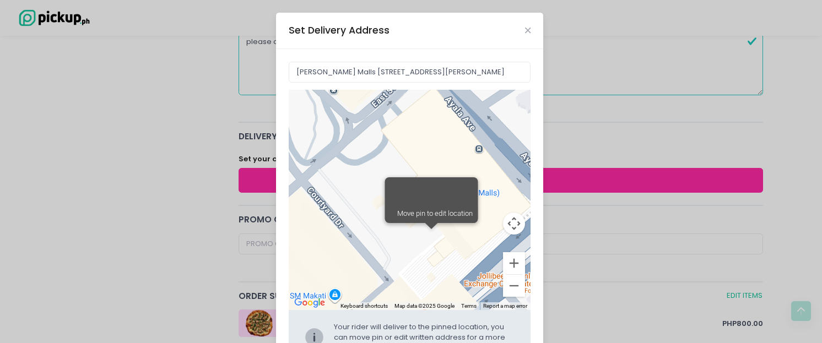
scroll to position [55, 0]
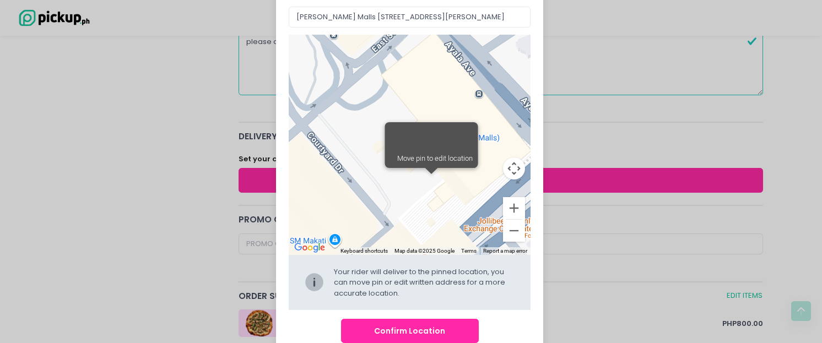
click at [534, 198] on div "[PERSON_NAME][GEOGRAPHIC_DATA][PERSON_NAME], [GEOGRAPHIC_DATA] ← Move left → Mo…" at bounding box center [409, 175] width 267 height 362
click at [428, 152] on div "Move pin to edit location" at bounding box center [434, 158] width 87 height 19
click at [431, 330] on button "Confirm Location" at bounding box center [410, 331] width 138 height 25
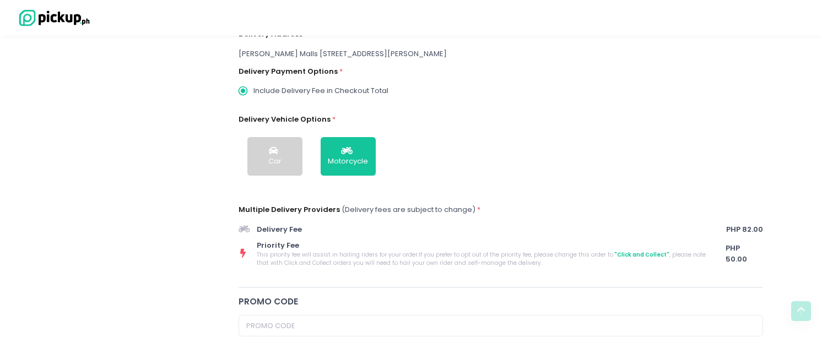
scroll to position [131, 0]
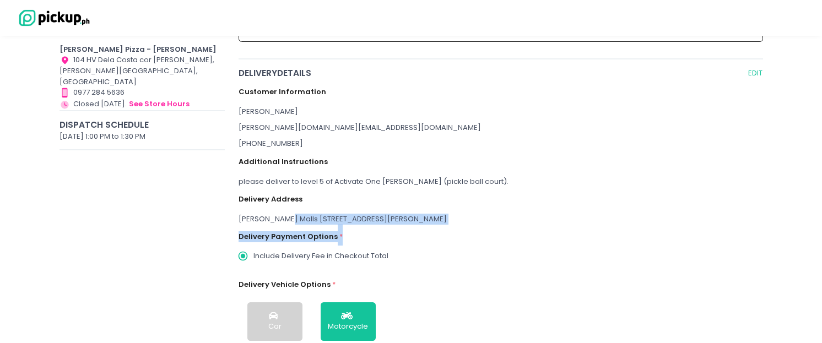
drag, startPoint x: 284, startPoint y: 216, endPoint x: 458, endPoint y: 225, distance: 174.4
click at [458, 225] on div "Customer Information [PERSON_NAME] [PERSON_NAME][DOMAIN_NAME][EMAIL_ADDRESS][DO…" at bounding box center [501, 255] width 525 height 353
click at [465, 235] on div "Delivery Payment Options * Include Delivery Fee in Checkout Total" at bounding box center [501, 241] width 525 height 35
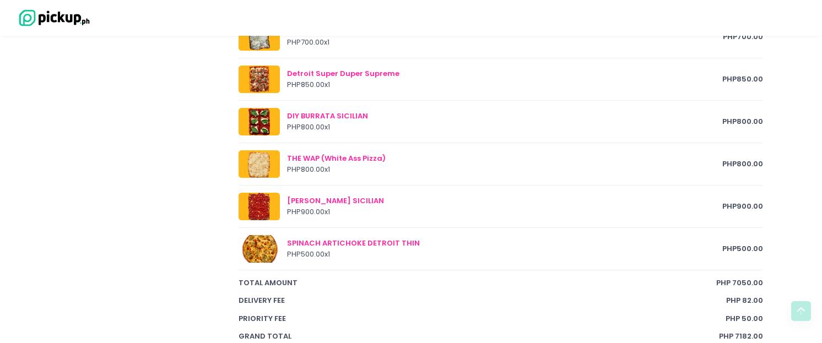
scroll to position [1013, 0]
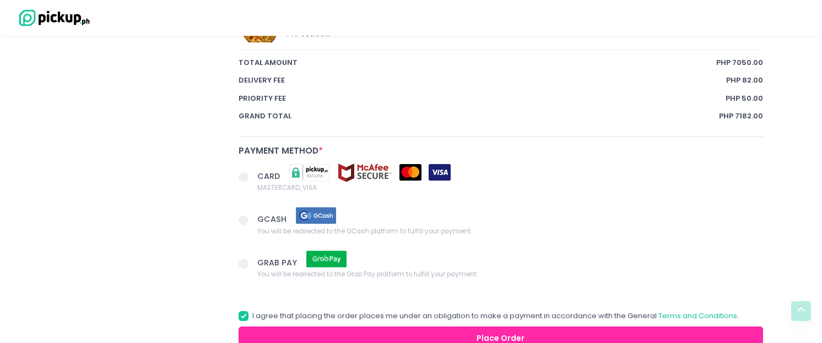
click at [245, 175] on span at bounding box center [244, 177] width 10 height 10
click at [252, 175] on input "CARD MASTERCARD, VISA" at bounding box center [255, 175] width 7 height 7
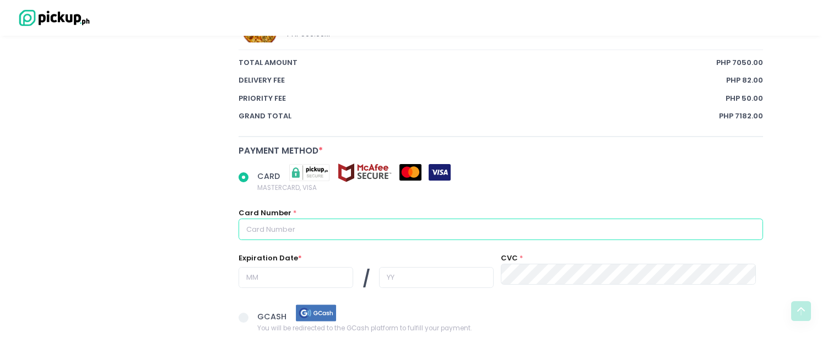
click at [314, 234] on input "text" at bounding box center [501, 229] width 525 height 21
click at [382, 239] on input "text" at bounding box center [501, 229] width 525 height 21
radio input "true"
type input "5"
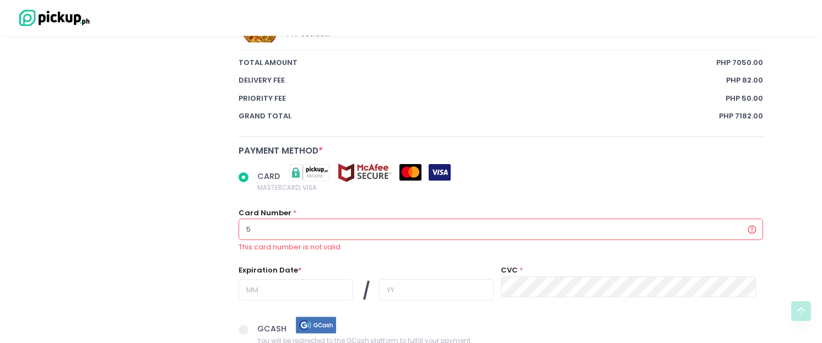
radio input "true"
type input "55"
radio input "true"
type input "555"
radio input "true"
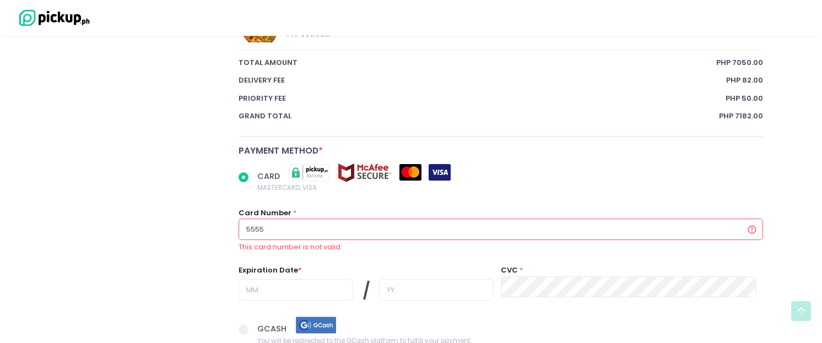
type input "55556"
radio input "true"
type input "5555"
radio input "true"
type input "555"
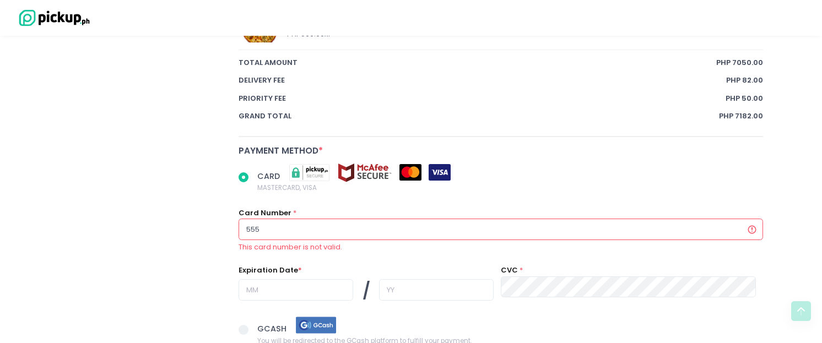
radio input "true"
type input "5556"
radio input "true"
type input "55569"
radio input "true"
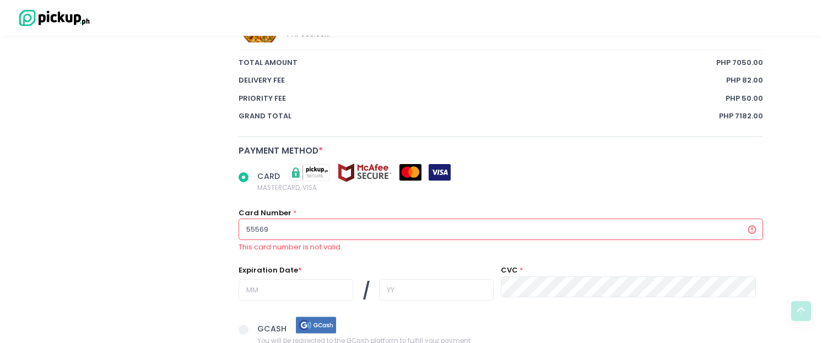
type input "555691"
radio input "true"
type input "5556910"
radio input "true"
type input "55569100"
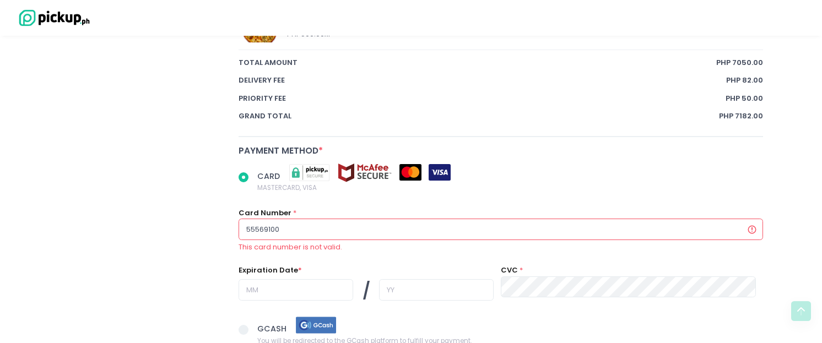
radio input "true"
type input "555691002"
radio input "true"
type input "5556910021"
radio input "true"
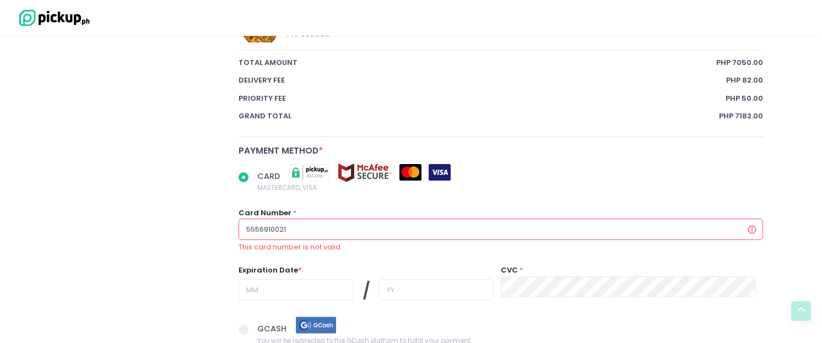
type input "55569100211"
radio input "true"
type input "555691002118"
radio input "true"
type input "5556910021181"
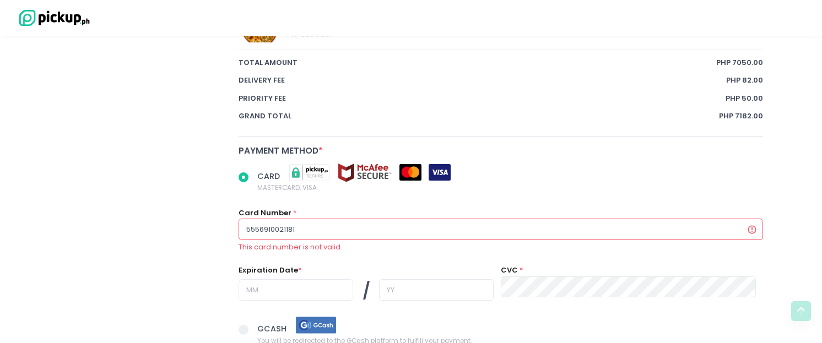
radio input "true"
type input "55569100211818"
radio input "true"
type input "555691002118182"
radio input "true"
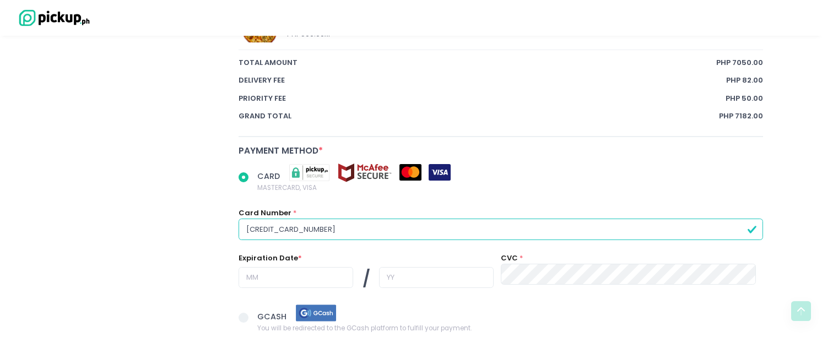
type input "[CREDIT_CARD_NUMBER]"
click at [278, 278] on input "text" at bounding box center [296, 277] width 115 height 21
radio input "true"
type input "0"
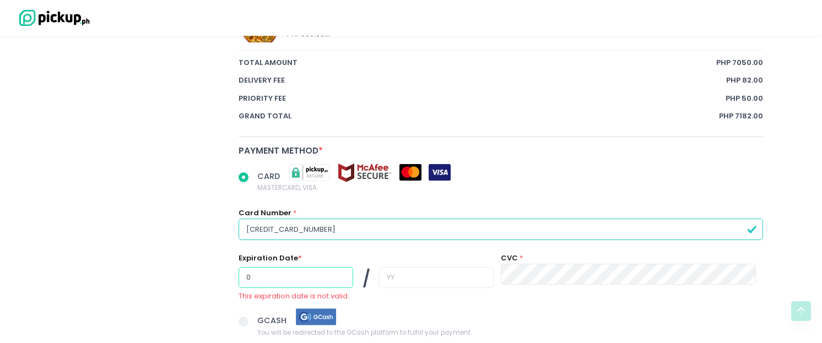
radio input "true"
type input "06"
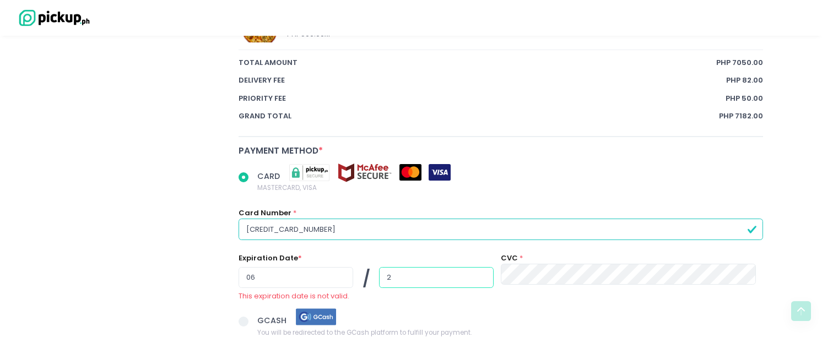
radio input "true"
type input "2"
radio input "true"
type input "28"
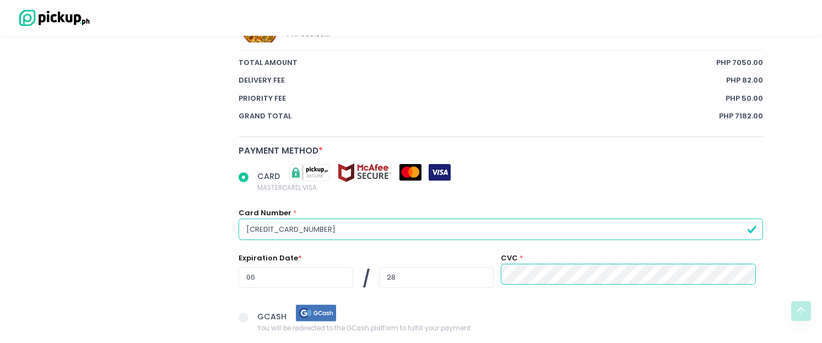
scroll to position [1178, 0]
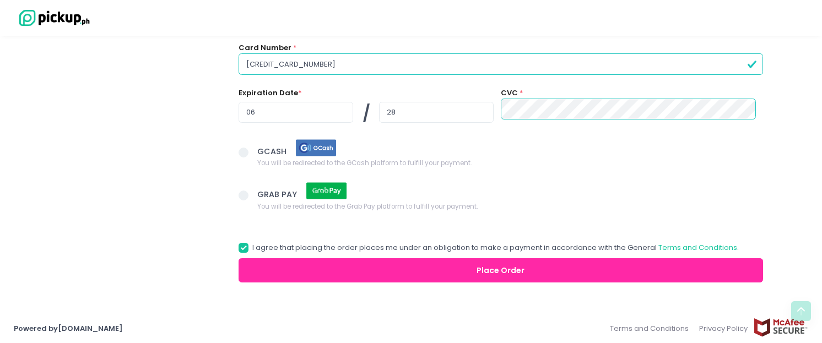
click at [428, 267] on button "Place Order" at bounding box center [501, 270] width 525 height 25
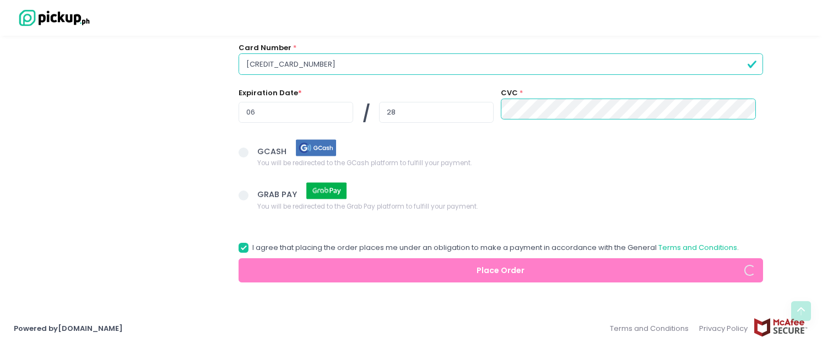
radio input "true"
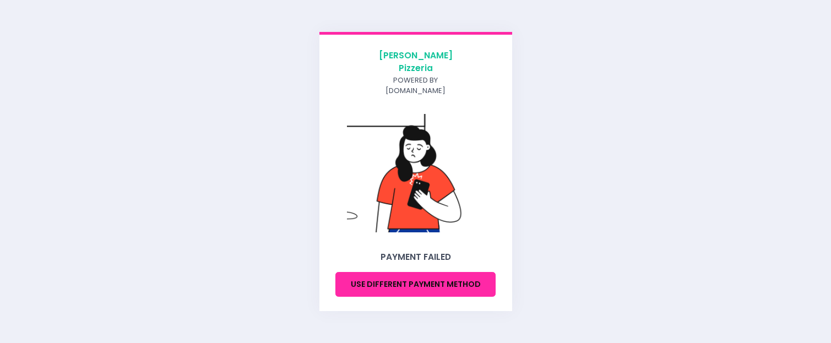
drag, startPoint x: 469, startPoint y: 272, endPoint x: 491, endPoint y: 181, distance: 93.7
click at [469, 272] on button "Use different payment method" at bounding box center [416, 284] width 161 height 25
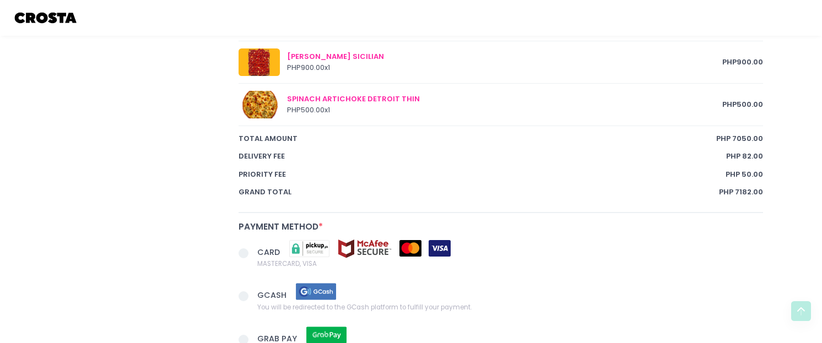
scroll to position [1084, 0]
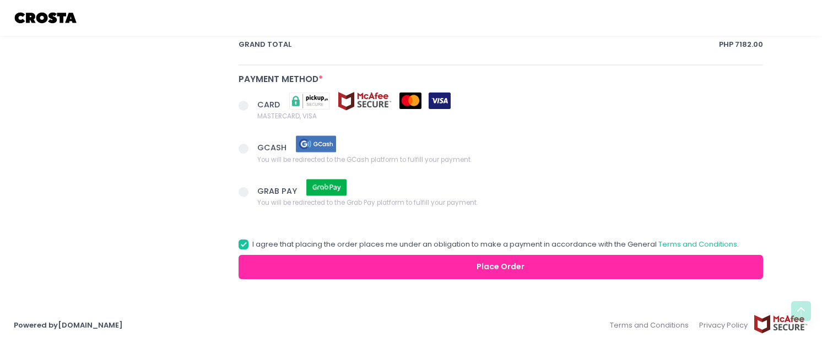
drag, startPoint x: 252, startPoint y: 106, endPoint x: 246, endPoint y: 105, distance: 5.6
click at [252, 106] on span at bounding box center [248, 106] width 19 height 15
click at [252, 106] on input "CARD MASTERCARD, VISA" at bounding box center [255, 103] width 7 height 7
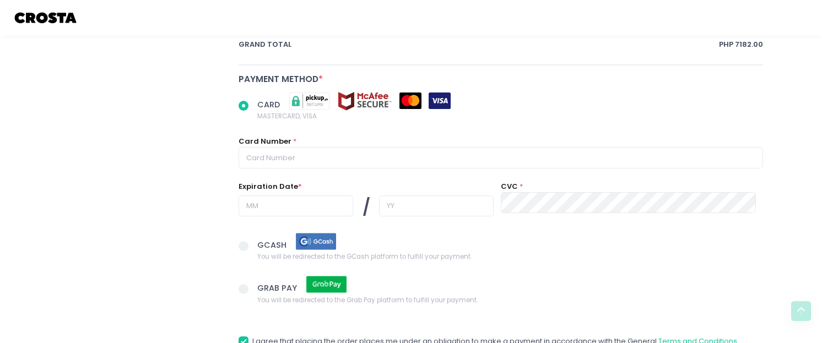
click at [246, 105] on span at bounding box center [244, 106] width 10 height 10
click at [252, 105] on input "CARD MASTERCARD, VISA" at bounding box center [255, 103] width 7 height 7
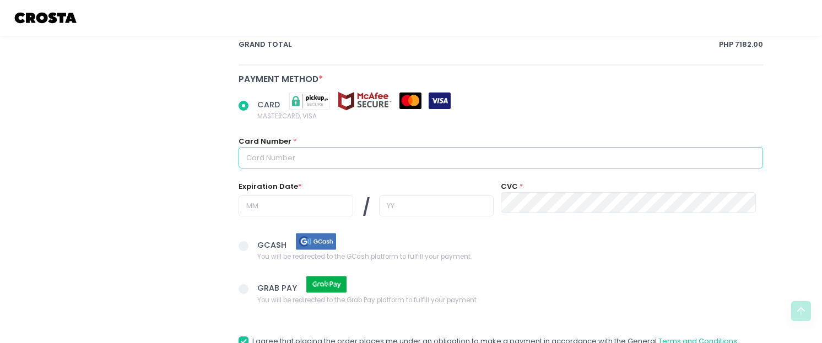
click at [274, 157] on input "text" at bounding box center [501, 157] width 525 height 21
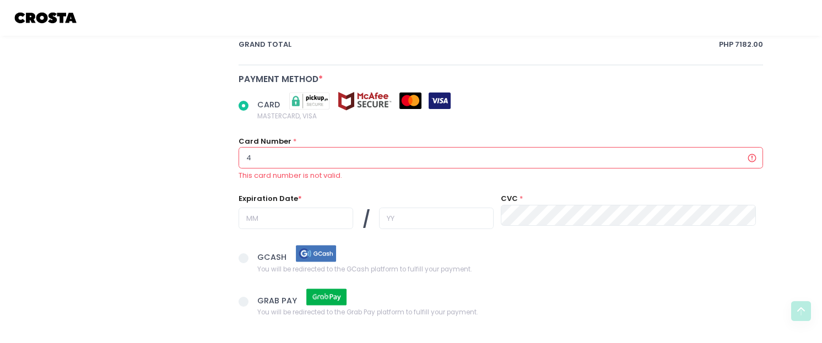
radio input "true"
type input "4"
radio input "true"
type input "44"
radio input "true"
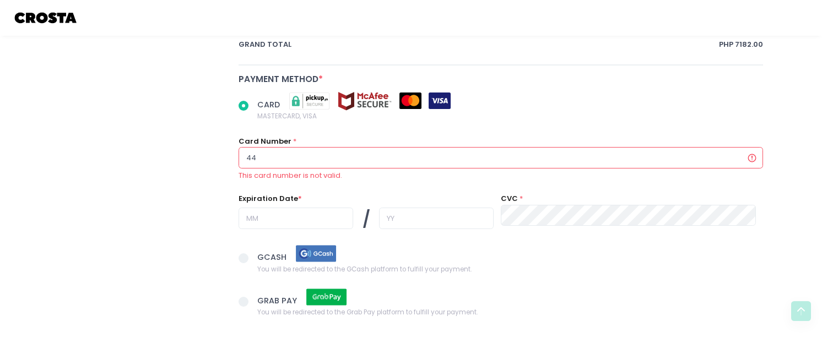
type input "448"
radio input "true"
type input "4481"
radio input "true"
type input "44819"
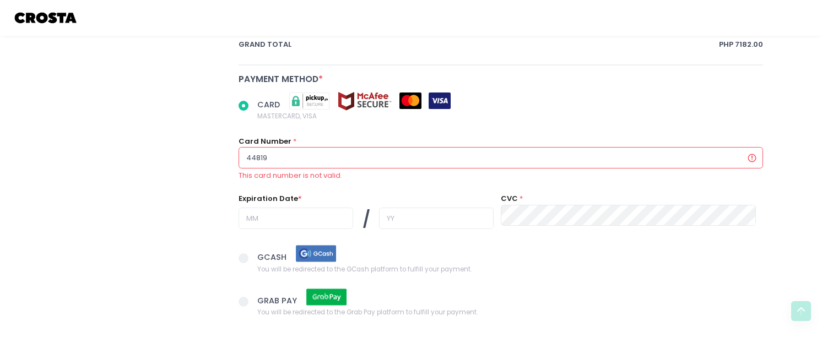
radio input "true"
type input "448196"
radio input "true"
type input "4481960"
radio input "true"
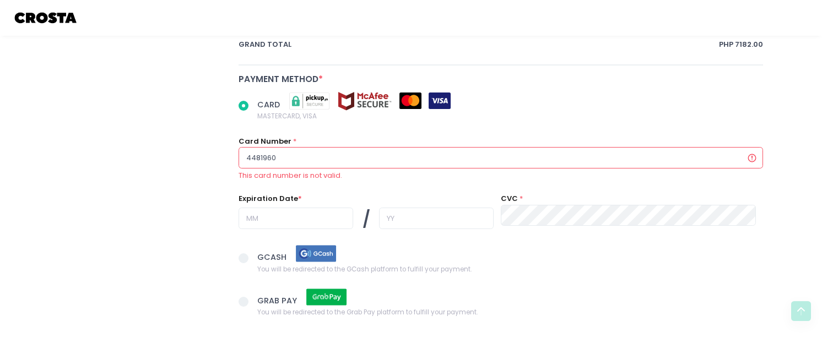
type input "44819600"
radio input "true"
type input "448196003"
radio input "true"
type input "4481960032"
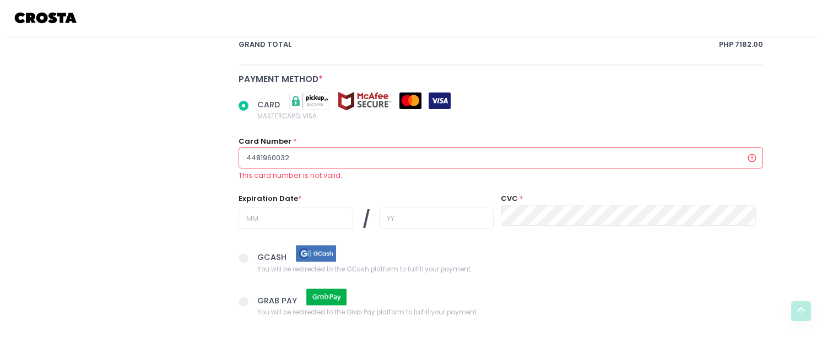
radio input "true"
type input "44819600325"
radio input "true"
type input "448196003251"
radio input "true"
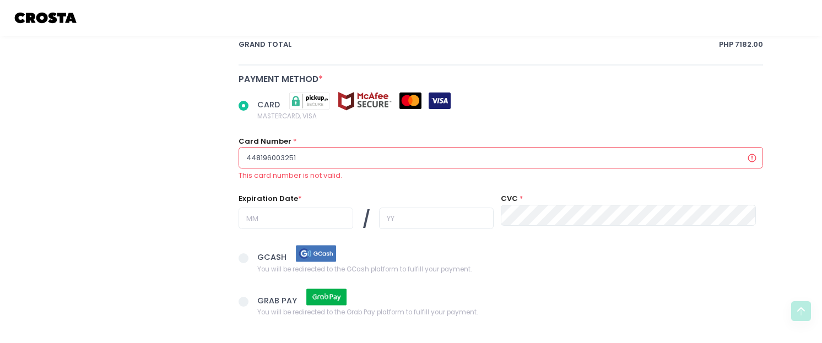
type input "4481960032519"
radio input "true"
type input "44819600325197"
radio input "true"
type input "448196003251973"
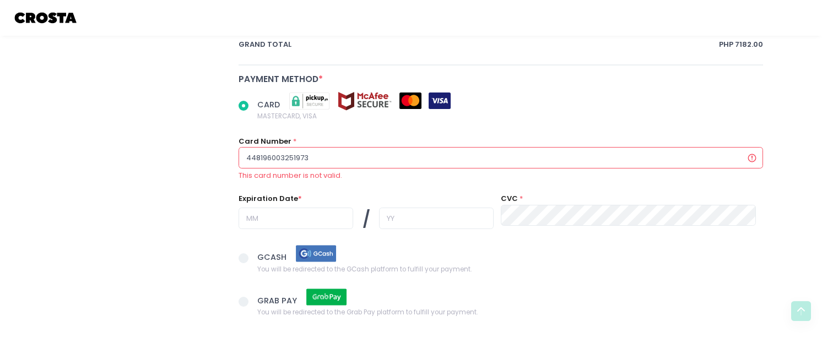
radio input "true"
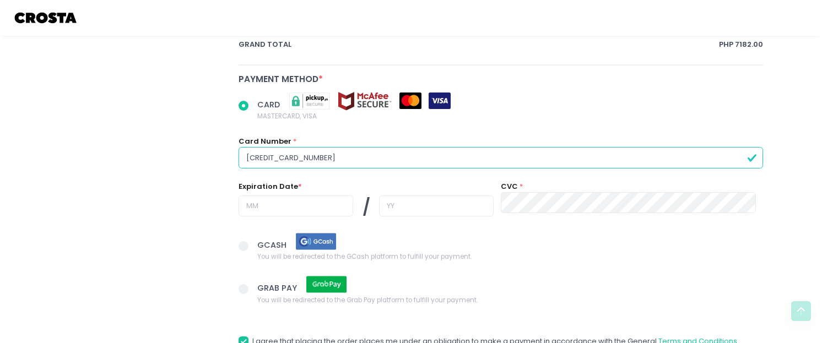
type input "4481960032519733"
drag, startPoint x: 285, startPoint y: 210, endPoint x: 299, endPoint y: 206, distance: 13.8
click at [285, 210] on input "text" at bounding box center [296, 206] width 115 height 21
radio input "true"
type input "0"
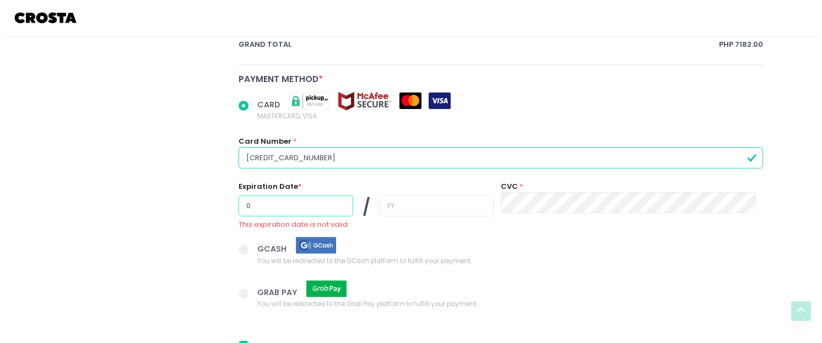
radio input "true"
type input "01"
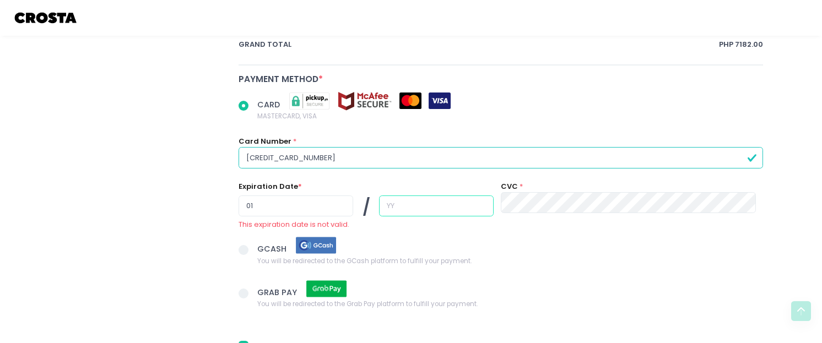
click at [445, 199] on input "text" at bounding box center [436, 206] width 115 height 21
radio input "true"
type input "3"
radio input "true"
type input "30"
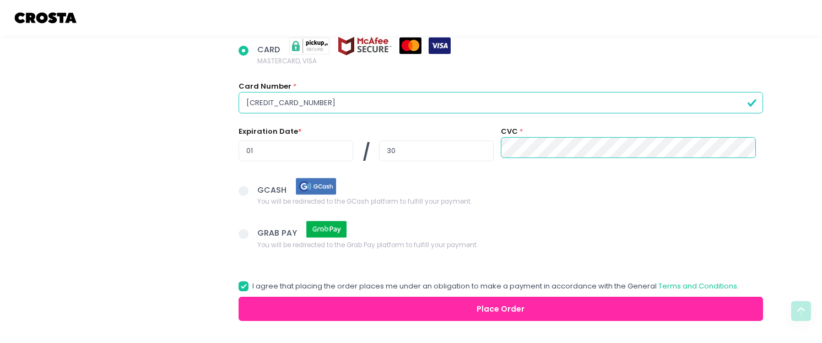
scroll to position [1182, 0]
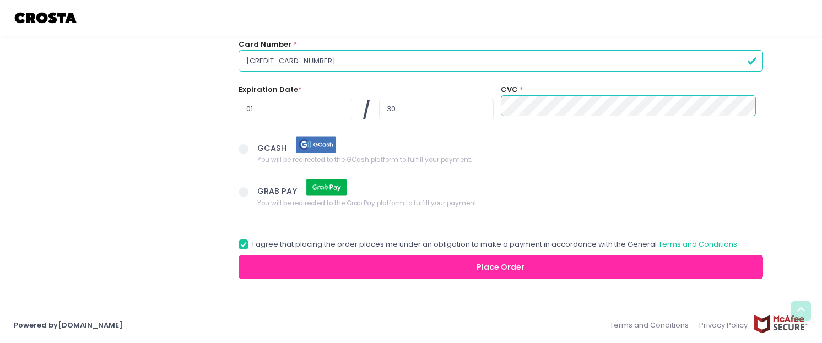
click at [495, 263] on button "Place Order" at bounding box center [501, 267] width 525 height 25
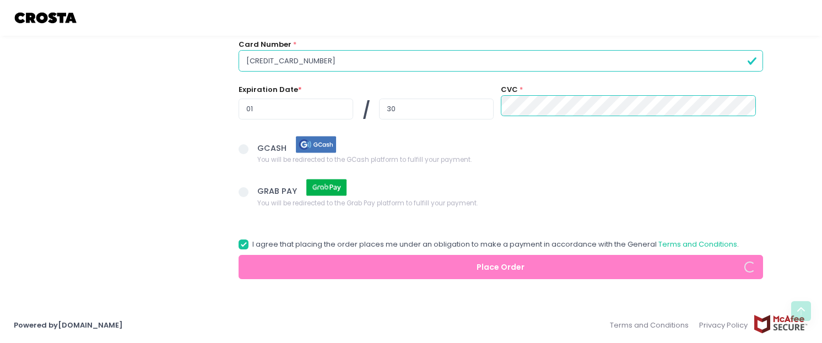
radio input "true"
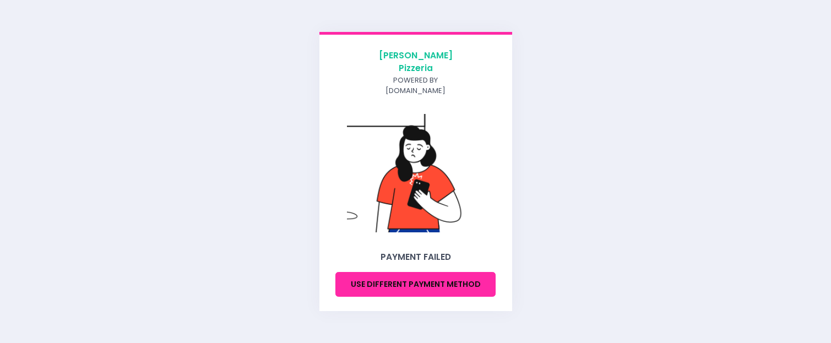
drag, startPoint x: 433, startPoint y: 273, endPoint x: 494, endPoint y: 111, distance: 173.2
click at [433, 273] on button "Use different payment method" at bounding box center [416, 284] width 161 height 25
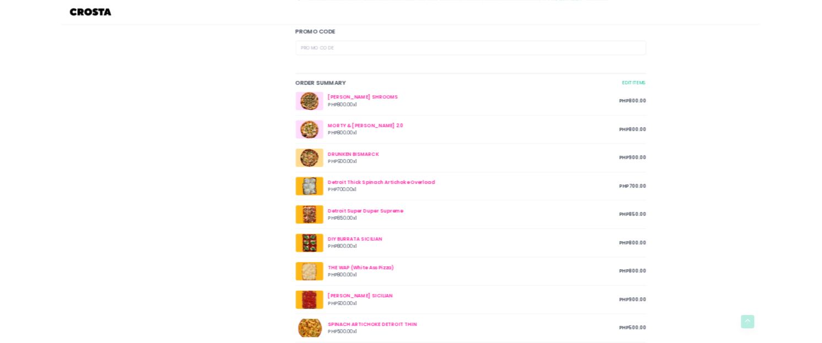
scroll to position [606, 0]
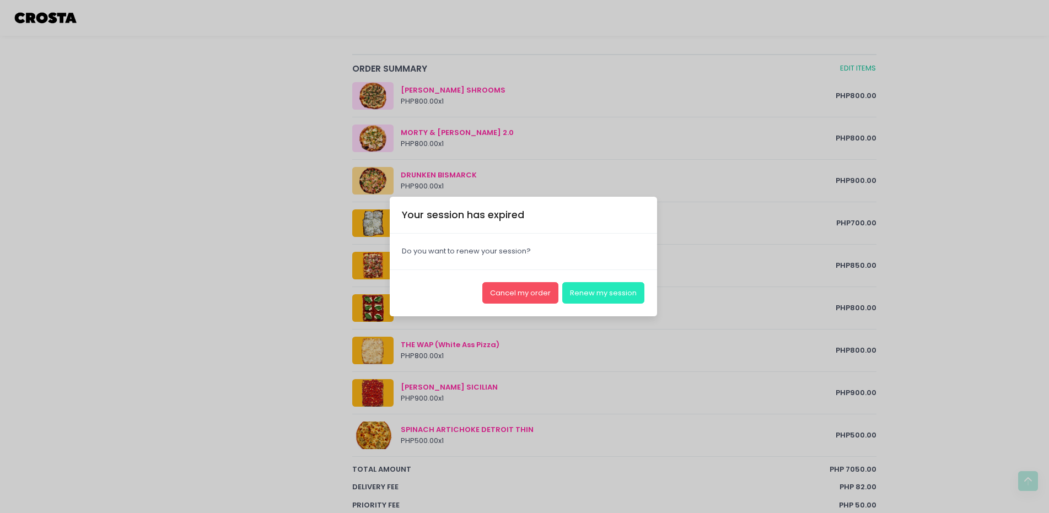
click at [601, 294] on button "Renew my session" at bounding box center [603, 292] width 82 height 21
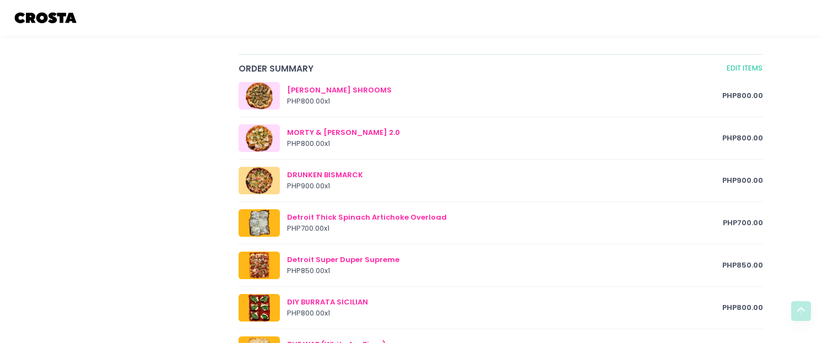
click at [139, 71] on div "Crosta Pizzeria Crosta Pizza - Salcedo Location Created with Sketch. 104 HV Del…" at bounding box center [142, 135] width 180 height 1246
click at [158, 228] on div "Crosta Pizzeria Crosta Pizza - Salcedo Location Created with Sketch. 104 HV Del…" at bounding box center [142, 135] width 180 height 1246
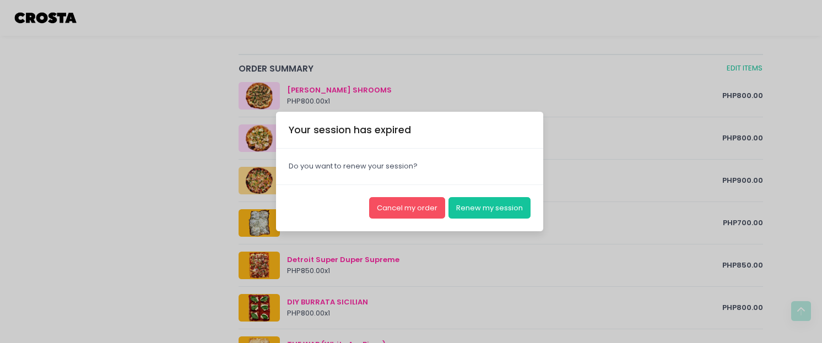
drag, startPoint x: 41, startPoint y: 170, endPoint x: 353, endPoint y: 171, distance: 311.9
click at [41, 170] on div "Your session has expired × Close Do you want to renew your session? Cancel my o…" at bounding box center [411, 171] width 822 height 343
